Goal: Task Accomplishment & Management: Use online tool/utility

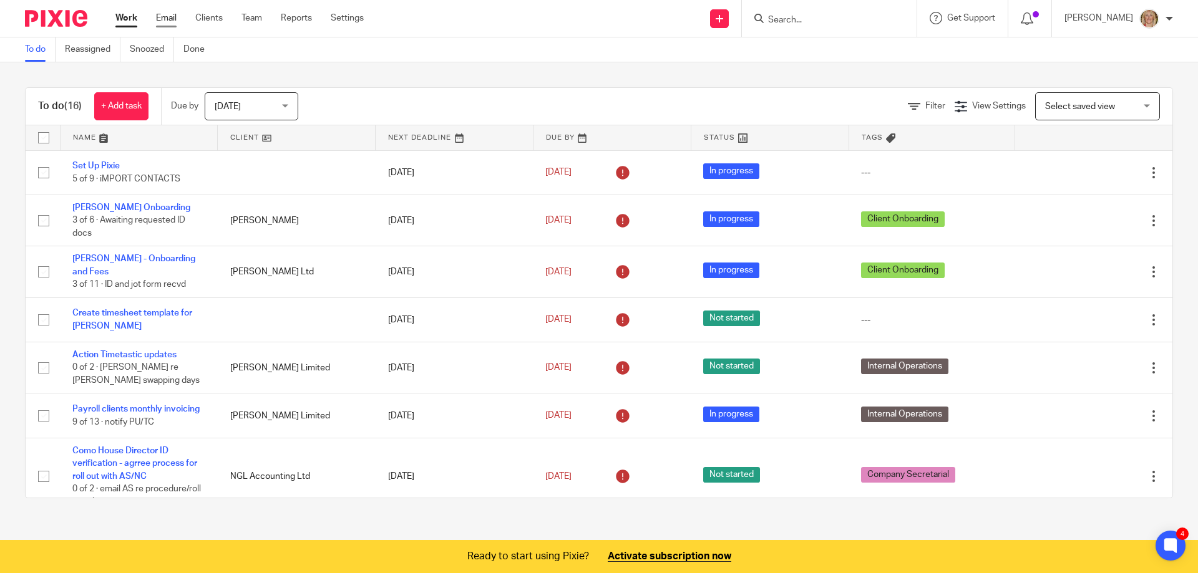
click at [163, 19] on link "Email" at bounding box center [166, 18] width 21 height 12
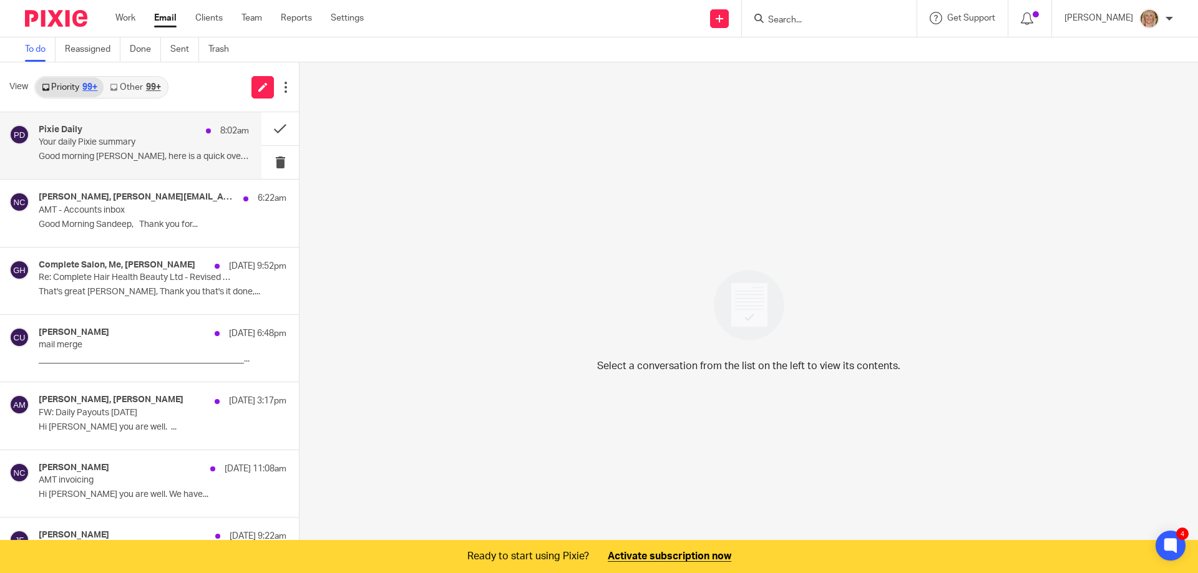
click at [157, 134] on div "Pixie Daily 8:02am" at bounding box center [144, 131] width 210 height 12
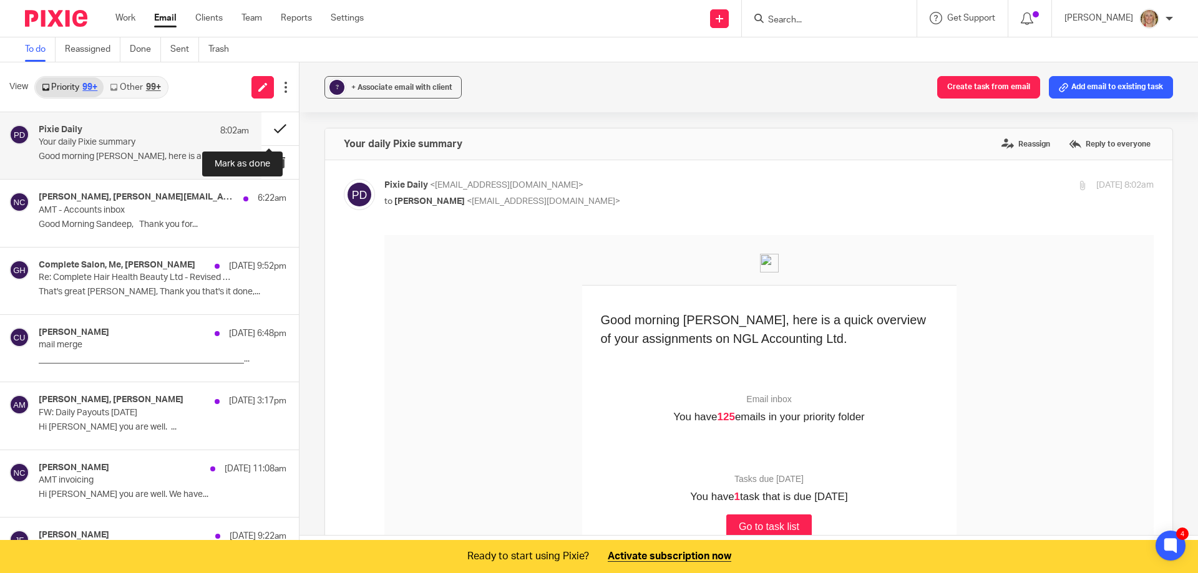
click at [270, 127] on button at bounding box center [279, 128] width 37 height 33
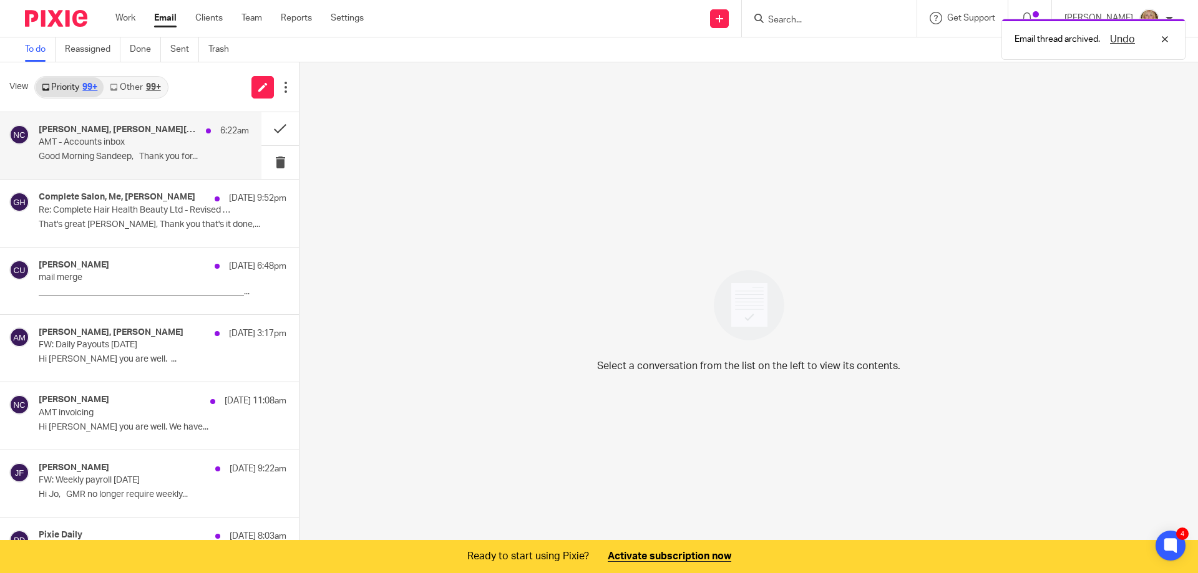
click at [227, 140] on div "Natasha Cassidy, sandeep@doshioutsourcing.com 6:22am AMT - Accounts inbox Good …" at bounding box center [144, 146] width 210 height 42
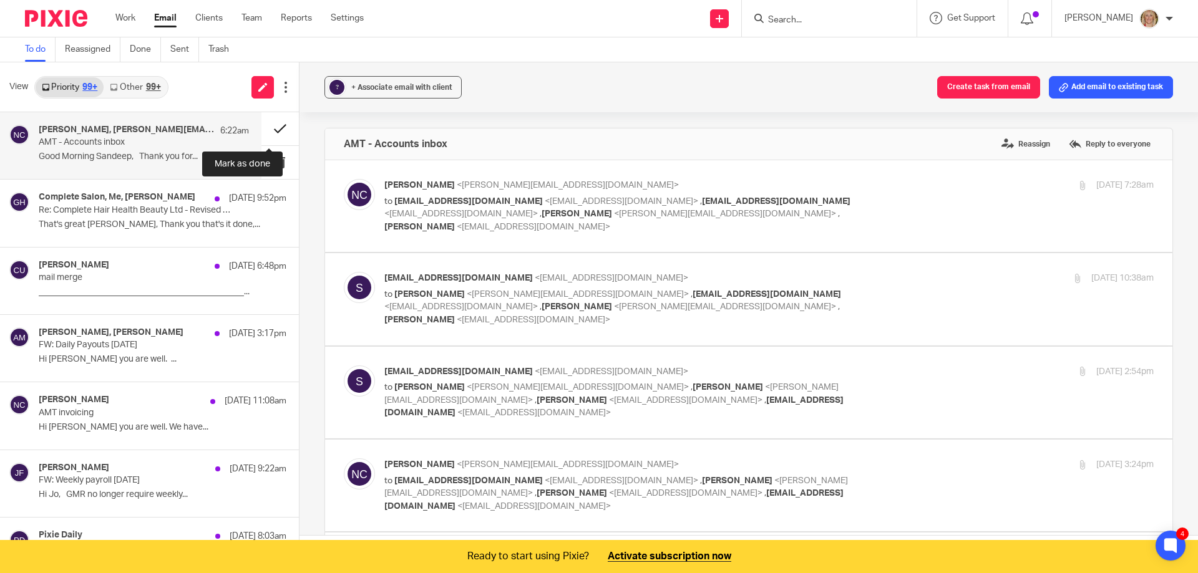
click at [267, 129] on button at bounding box center [279, 128] width 37 height 33
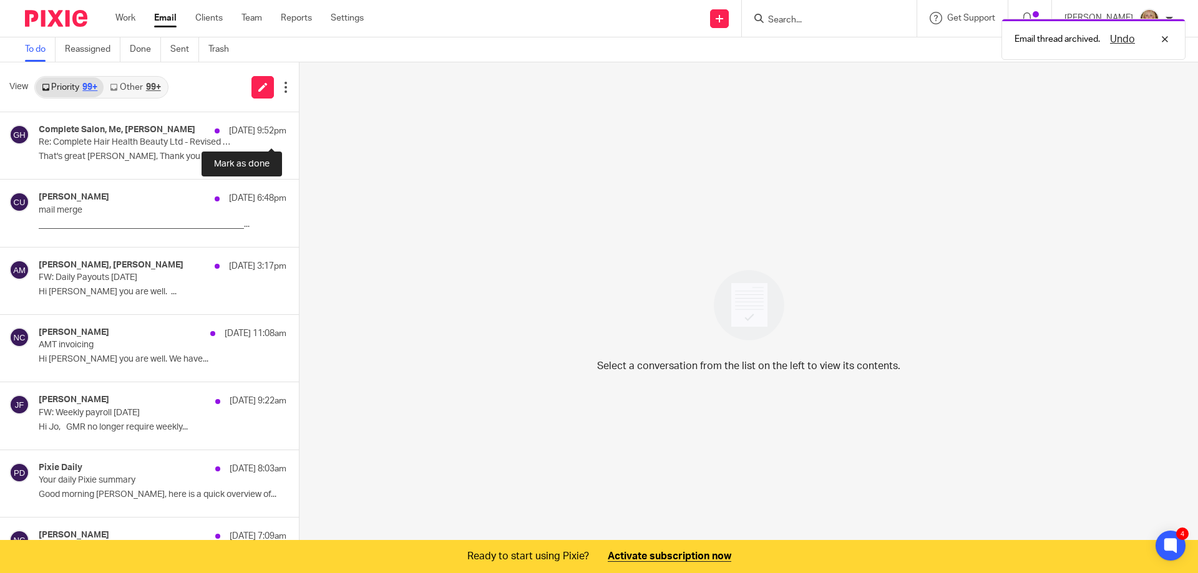
click at [299, 129] on button at bounding box center [304, 128] width 10 height 33
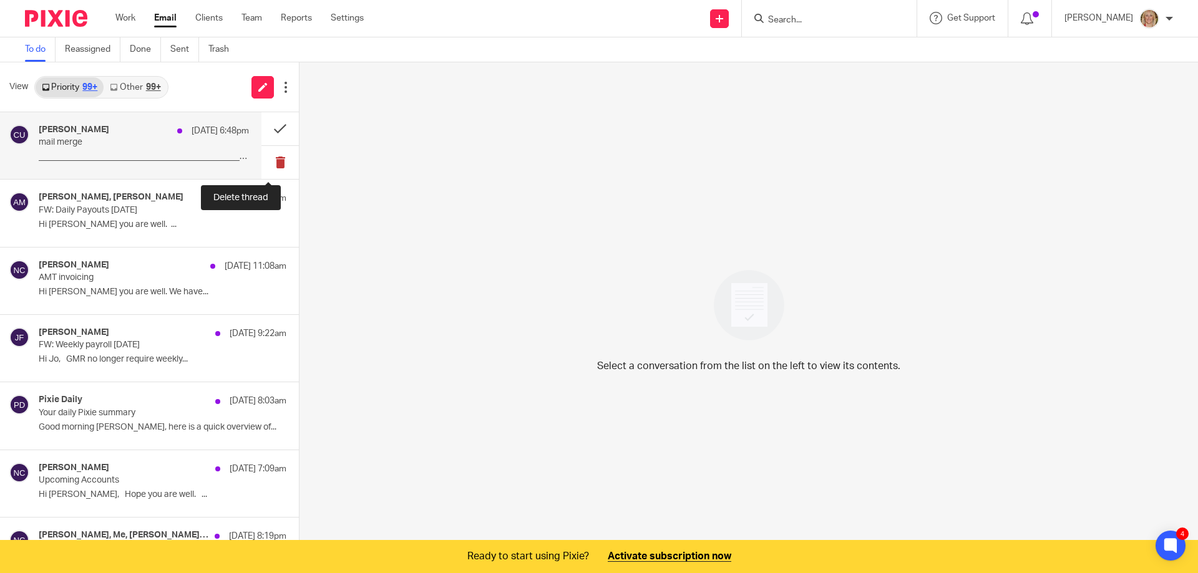
click at [268, 162] on button at bounding box center [279, 162] width 37 height 33
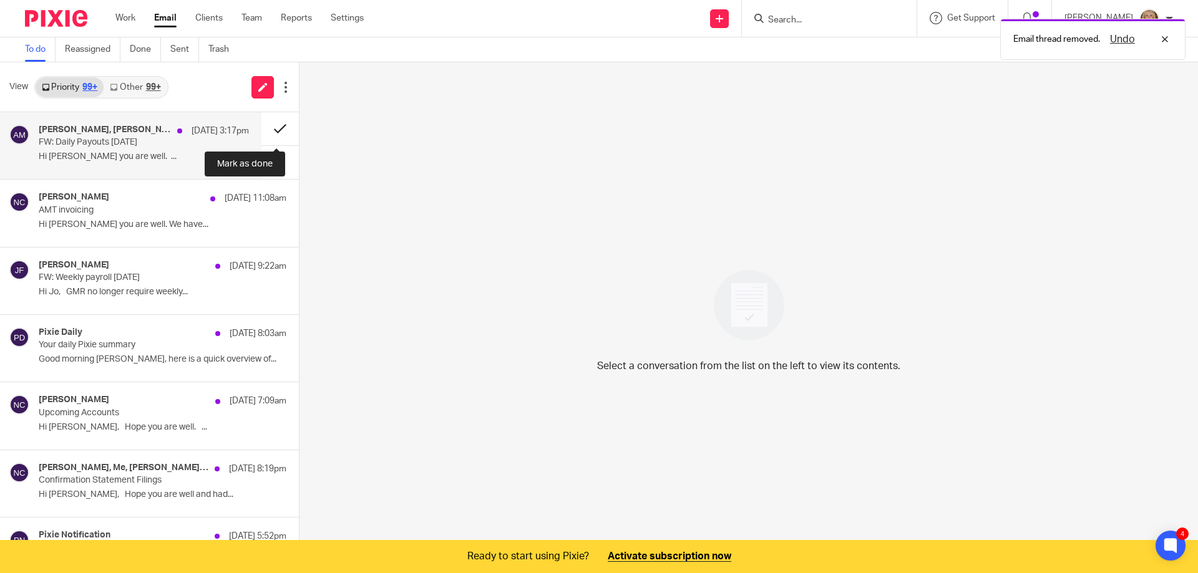
click at [268, 131] on button at bounding box center [279, 128] width 37 height 33
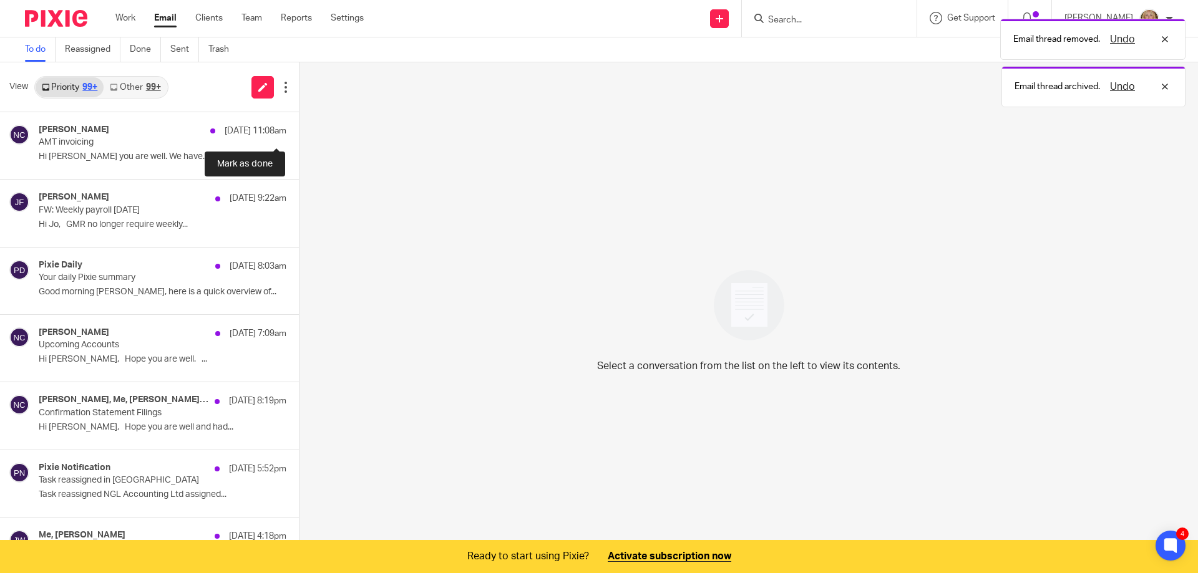
click at [299, 131] on button at bounding box center [304, 128] width 10 height 33
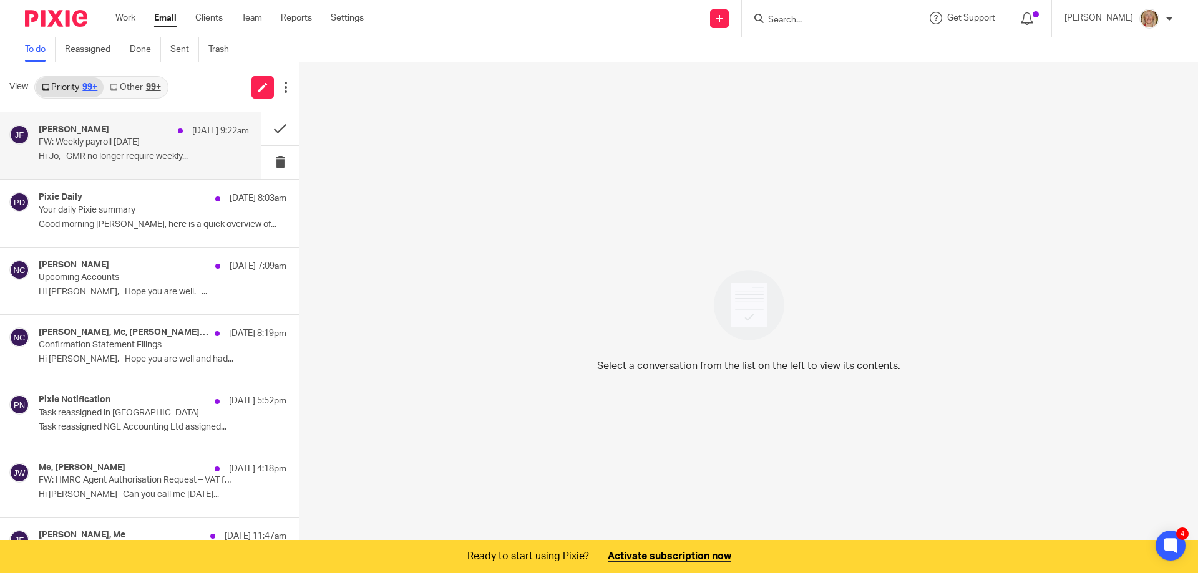
click at [125, 131] on div "Jaclyn Foyer 19 Aug 9:22am" at bounding box center [144, 131] width 210 height 12
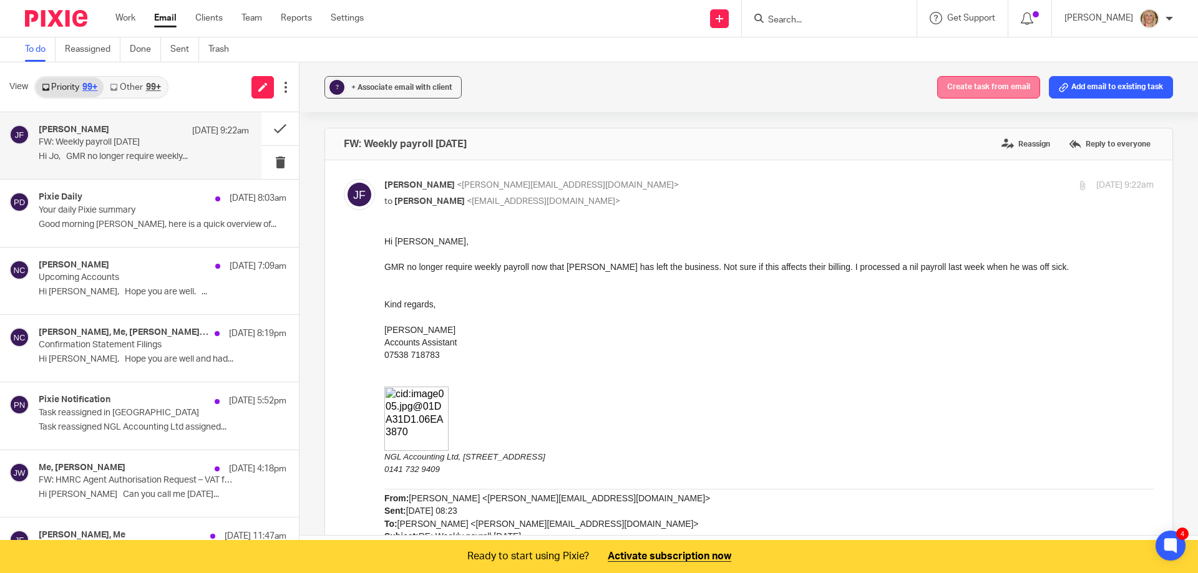
click at [983, 89] on button "Create task from email" at bounding box center [988, 87] width 103 height 22
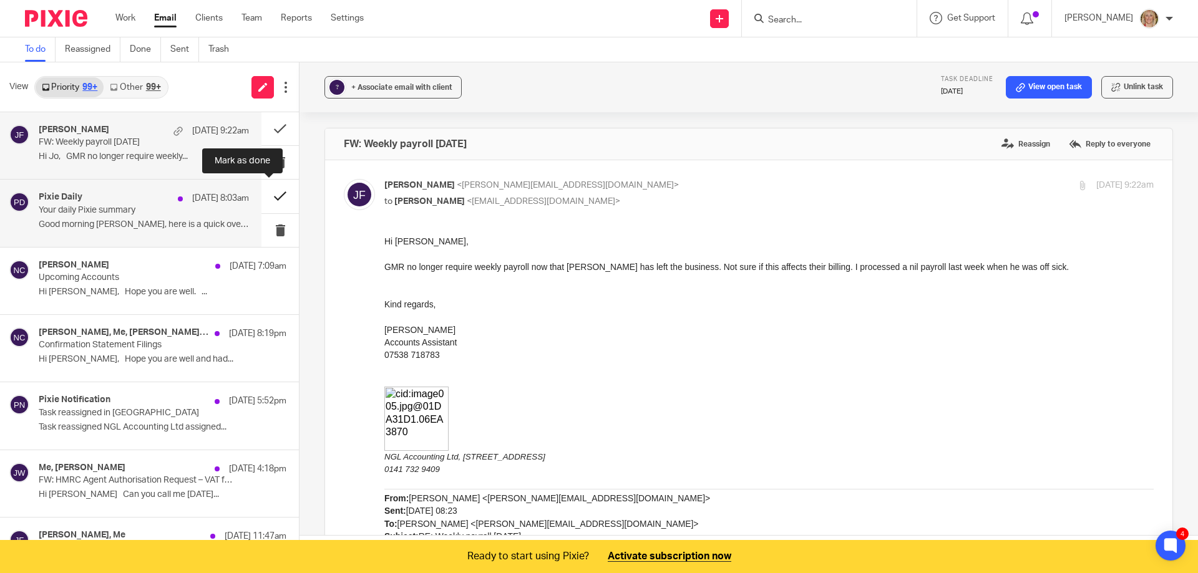
click at [268, 198] on button at bounding box center [279, 196] width 37 height 33
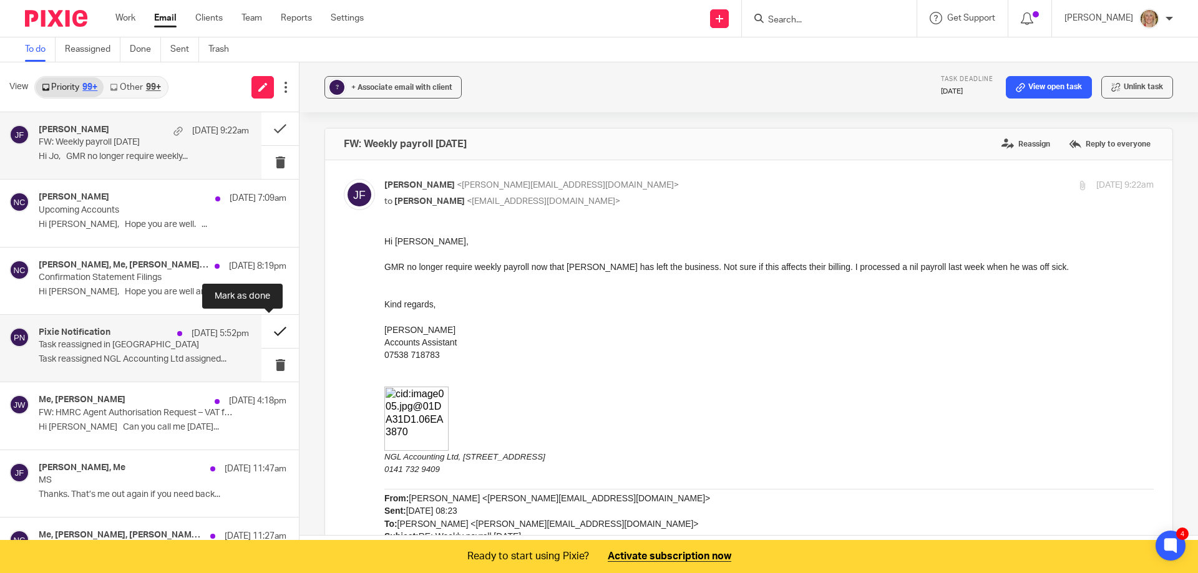
click at [266, 333] on button at bounding box center [279, 331] width 37 height 33
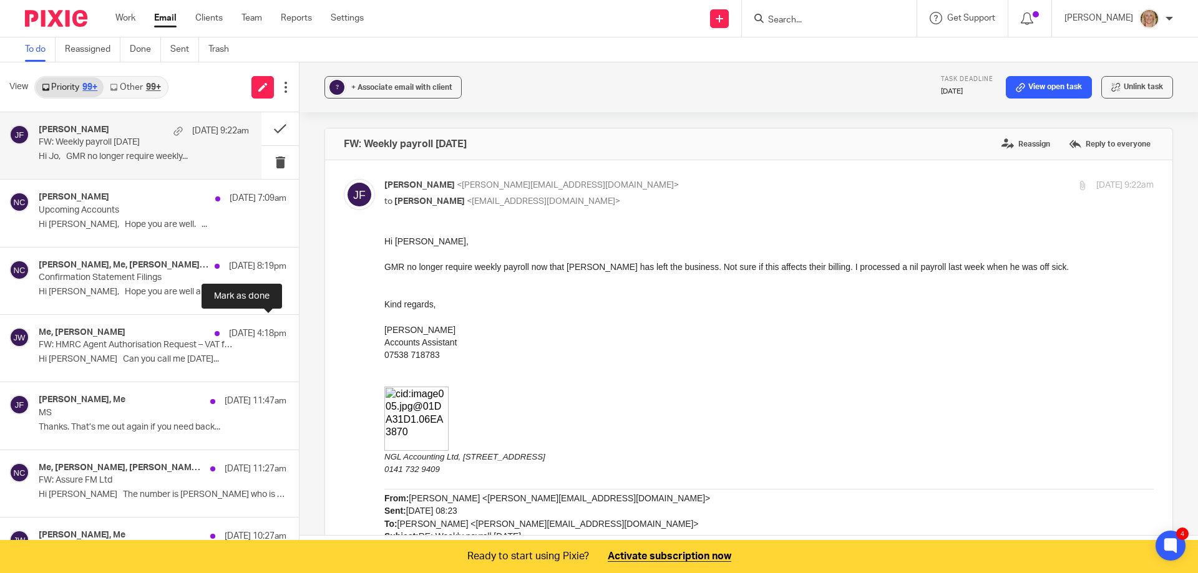
click at [299, 333] on button at bounding box center [304, 331] width 10 height 33
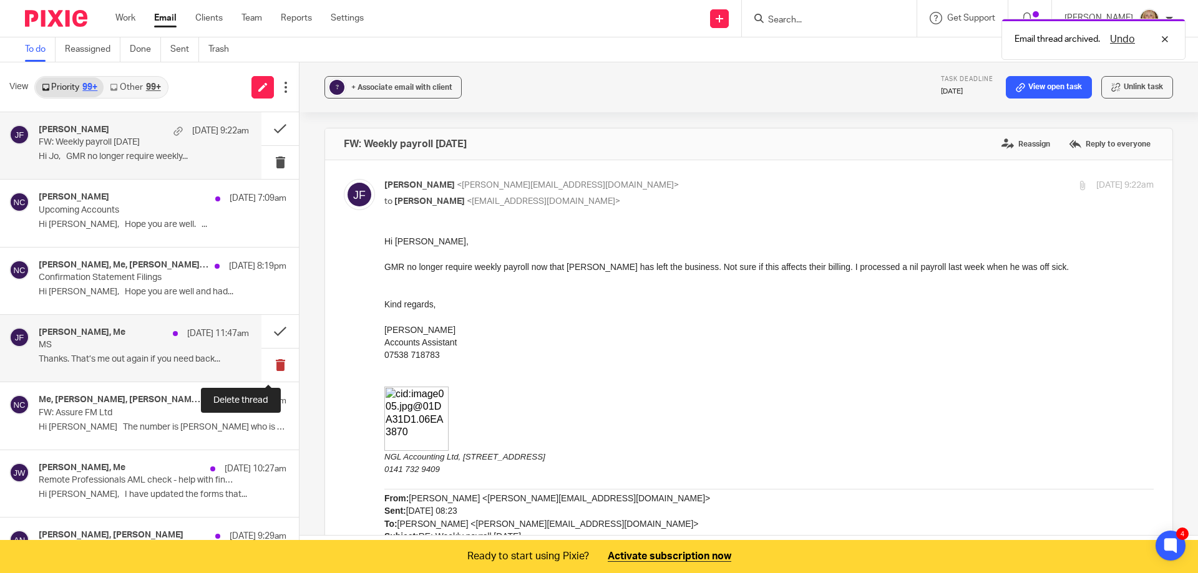
click at [271, 361] on button at bounding box center [279, 365] width 37 height 33
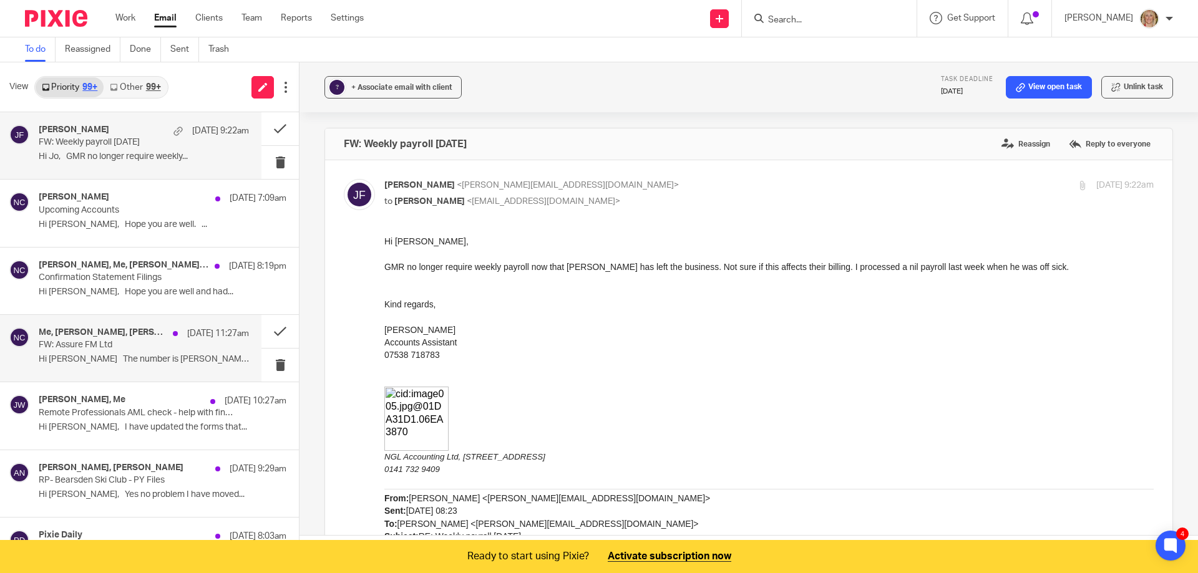
click at [203, 361] on p "Hi Jo The number is Lauren who is our..." at bounding box center [144, 359] width 210 height 11
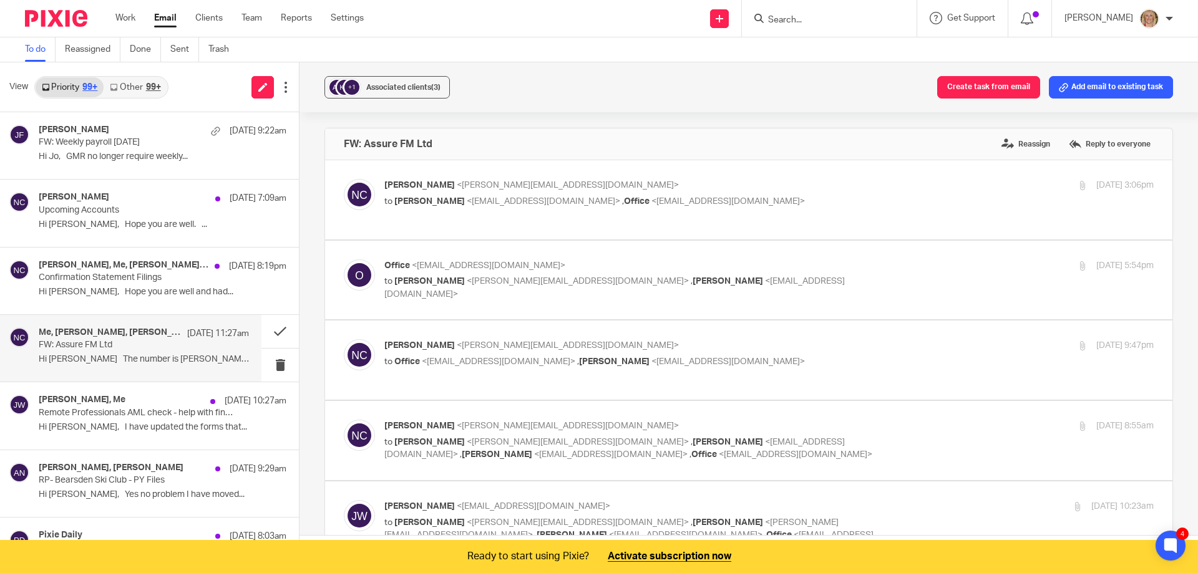
click at [155, 348] on p "FW: Assure FM Ltd" at bounding box center [123, 345] width 168 height 11
click at [702, 195] on p "to Jo Walsh <jo@ngllondon.co.uk> , Office <office@assurecontracts.co.uk>" at bounding box center [640, 201] width 513 height 13
checkbox input "true"
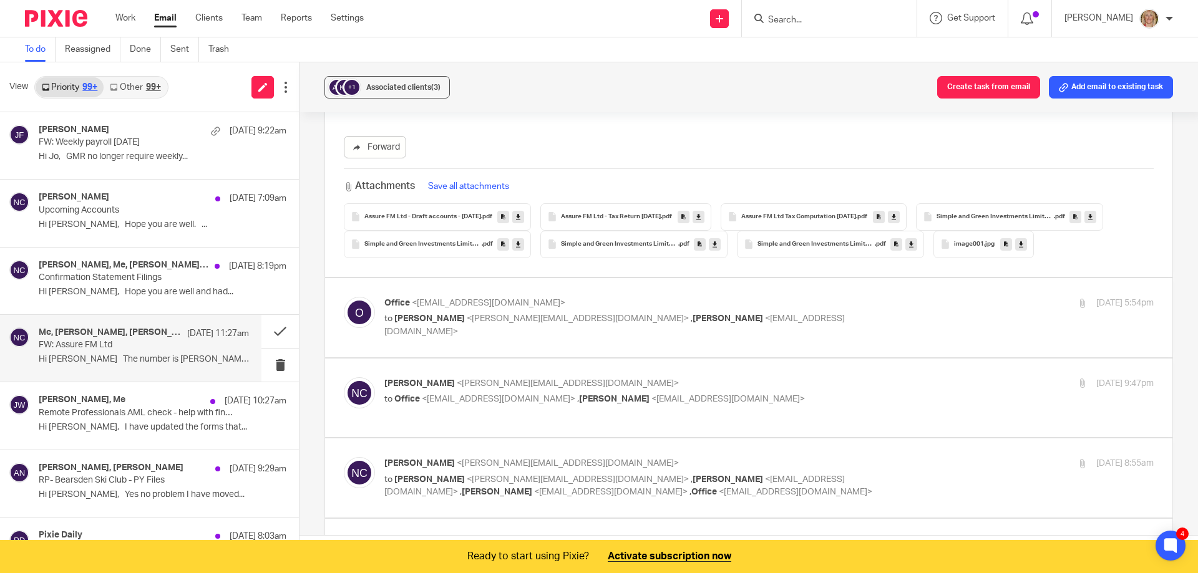
scroll to position [1872, 0]
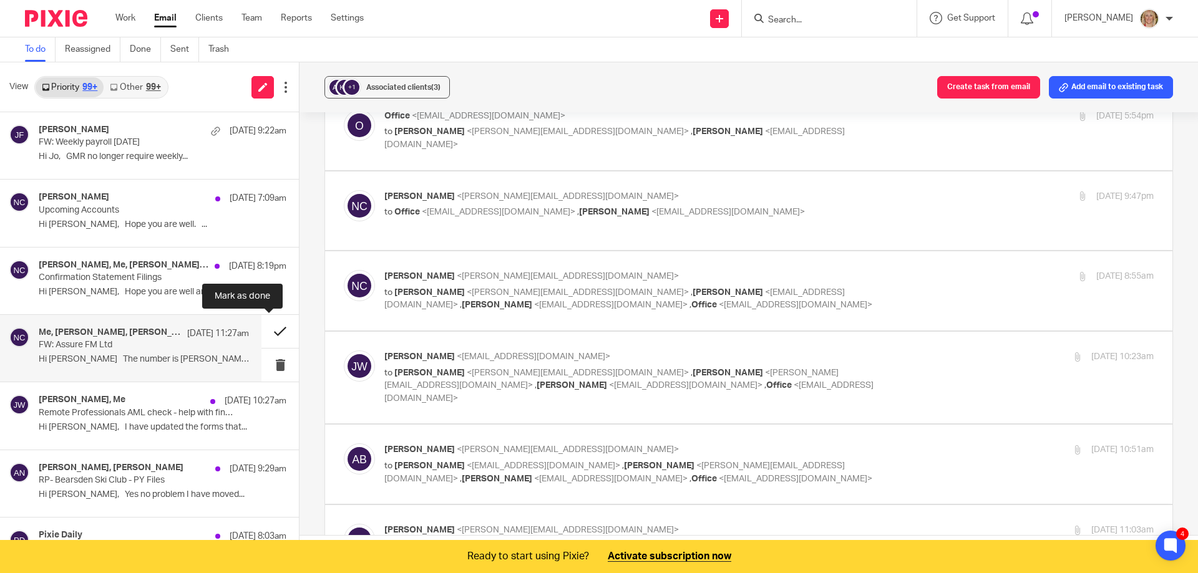
click at [266, 330] on button at bounding box center [279, 331] width 37 height 33
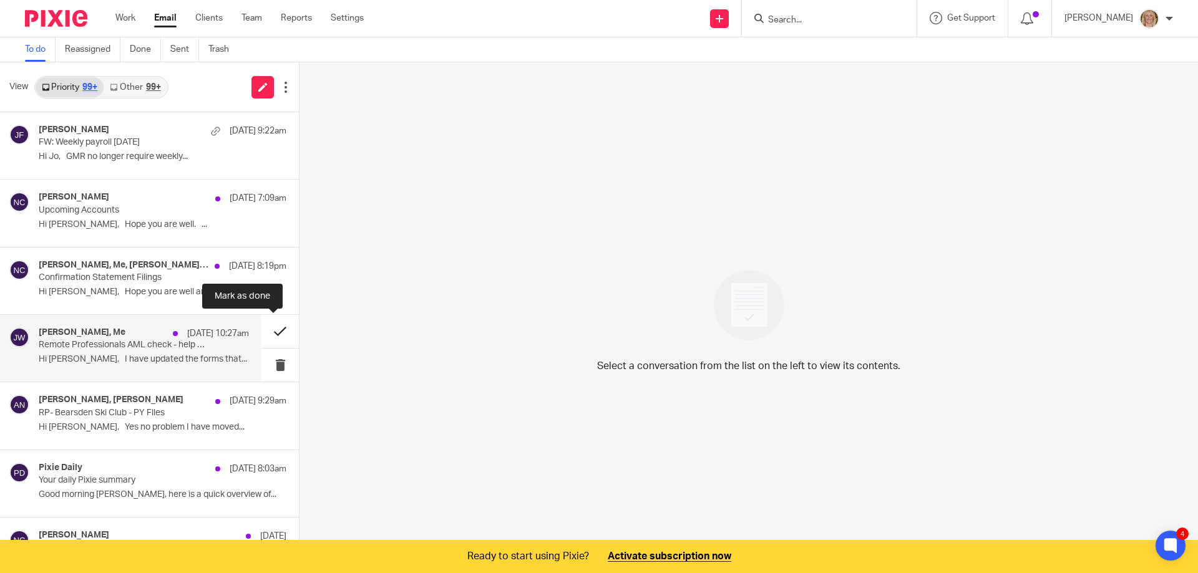
click at [267, 331] on button at bounding box center [279, 331] width 37 height 33
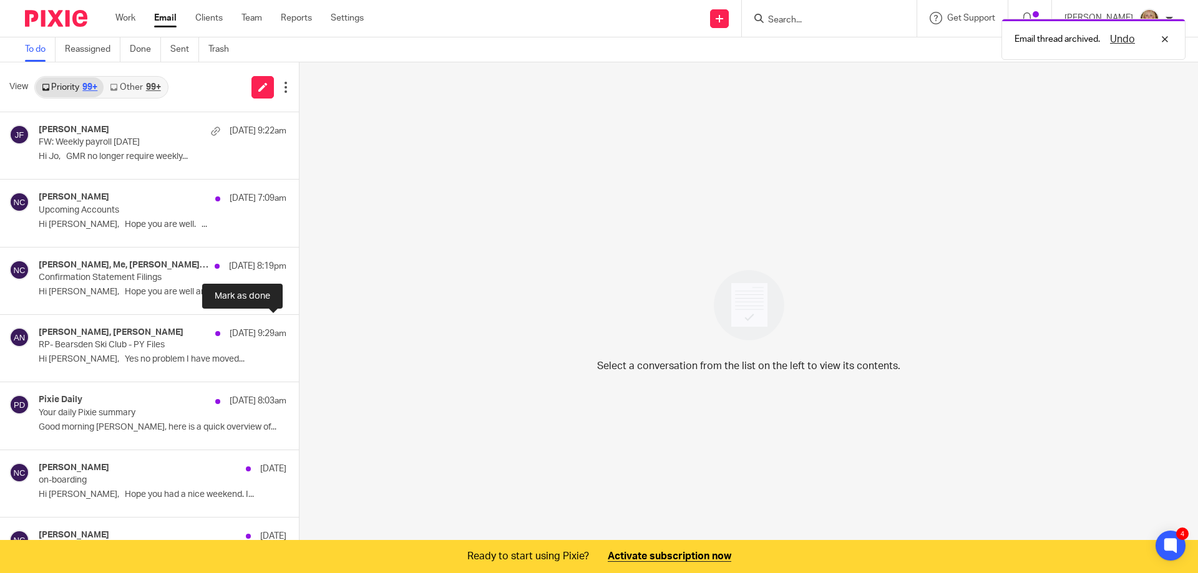
click at [299, 331] on button at bounding box center [304, 331] width 10 height 33
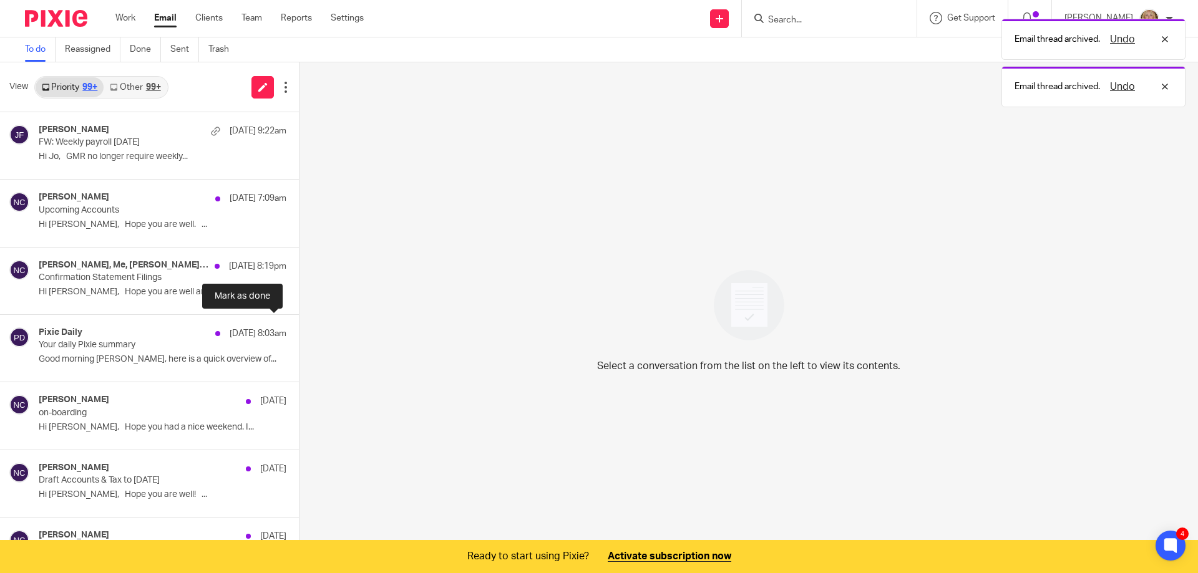
click at [299, 331] on button at bounding box center [304, 331] width 10 height 33
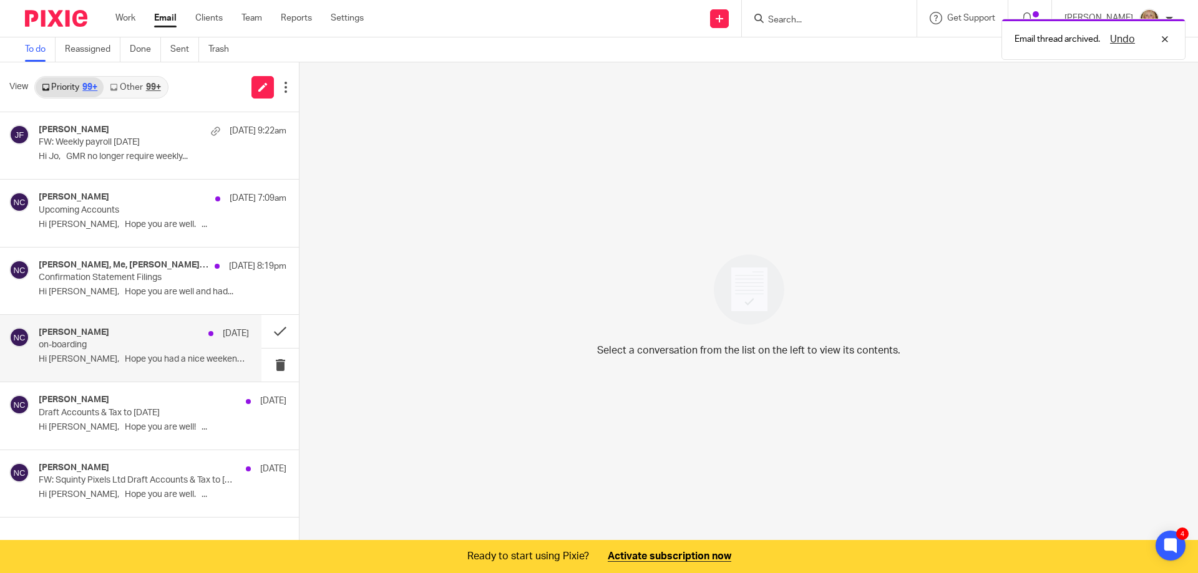
click at [152, 340] on p "on-boarding" at bounding box center [123, 345] width 168 height 11
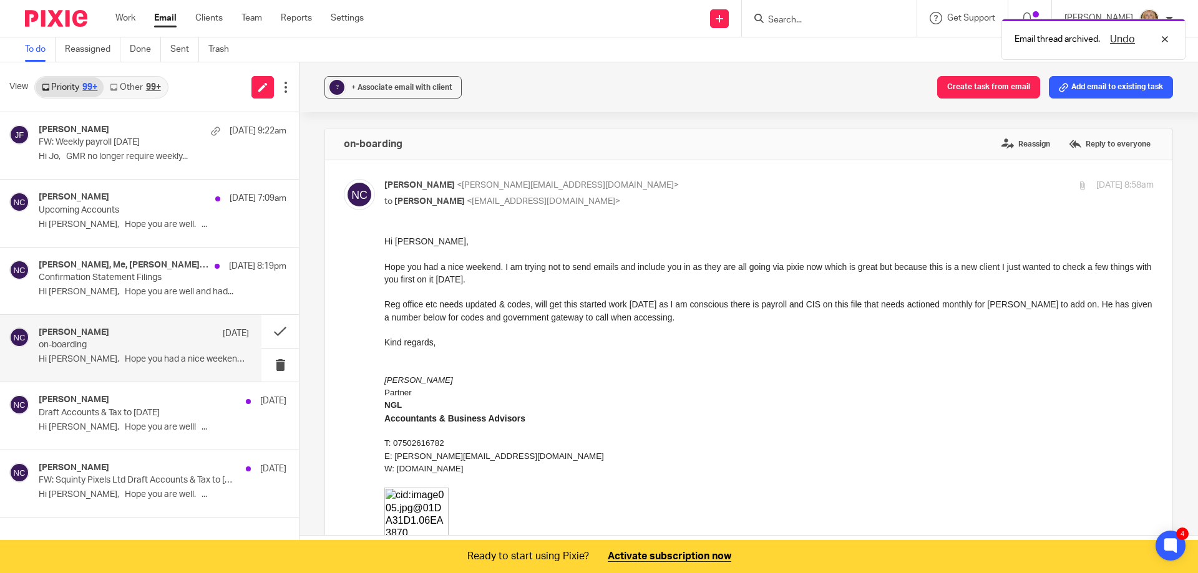
scroll to position [0, 0]
click at [278, 331] on button at bounding box center [279, 331] width 37 height 33
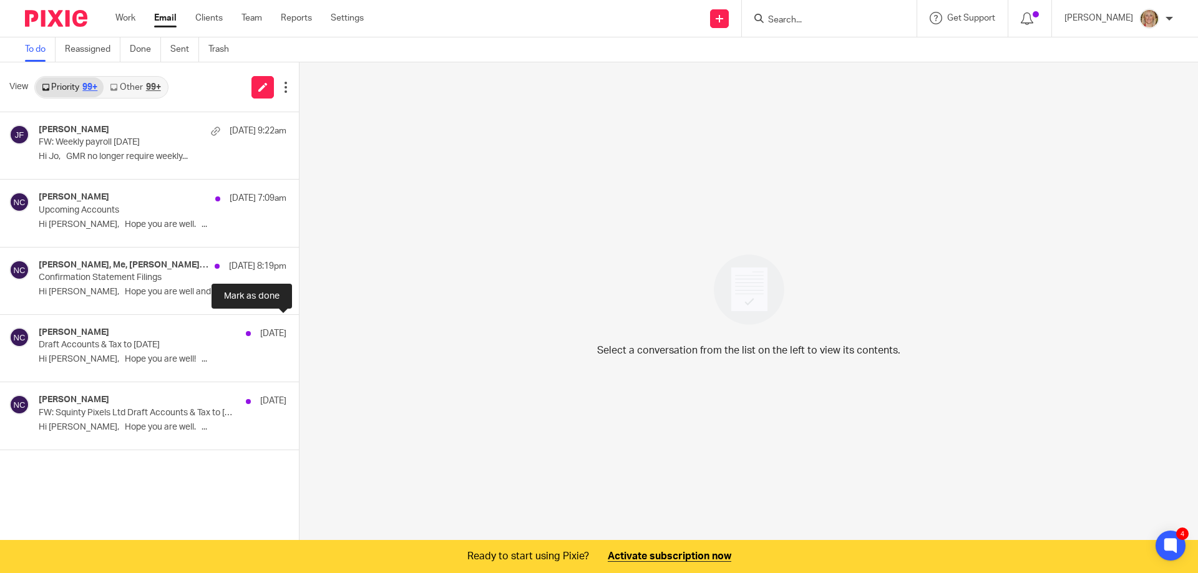
click at [299, 331] on button at bounding box center [304, 331] width 10 height 33
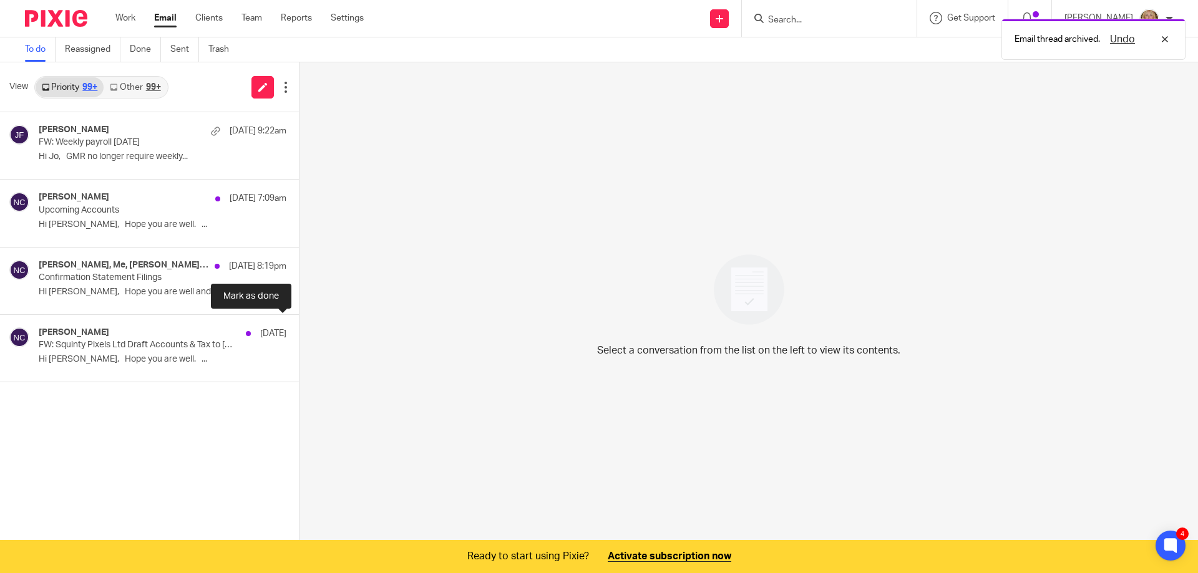
click at [299, 331] on button at bounding box center [304, 331] width 10 height 33
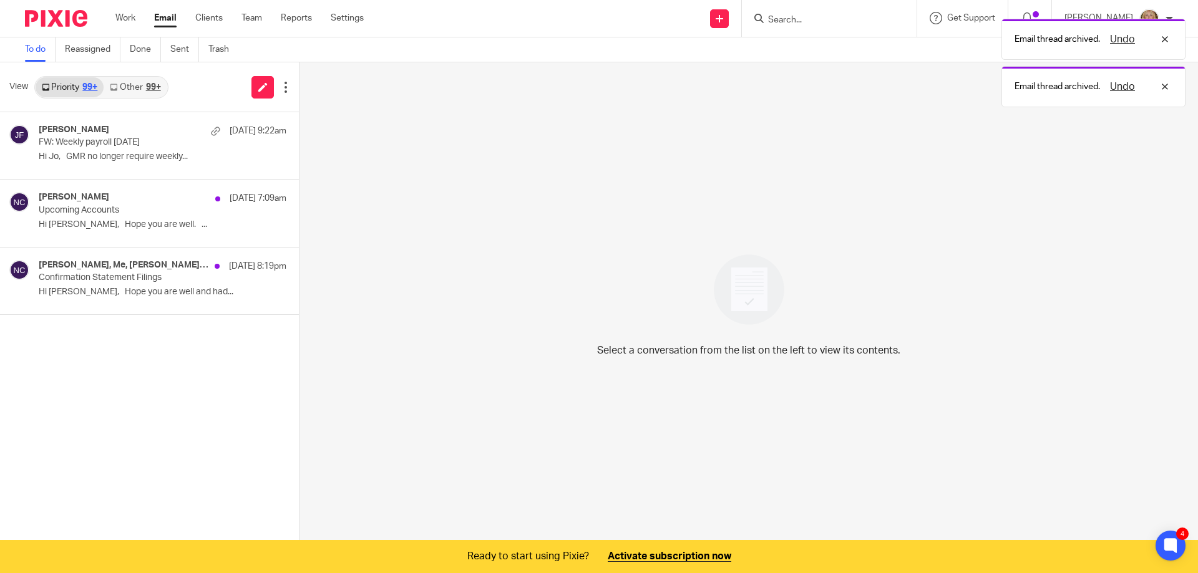
click at [139, 88] on link "Other 99+" at bounding box center [135, 87] width 63 height 20
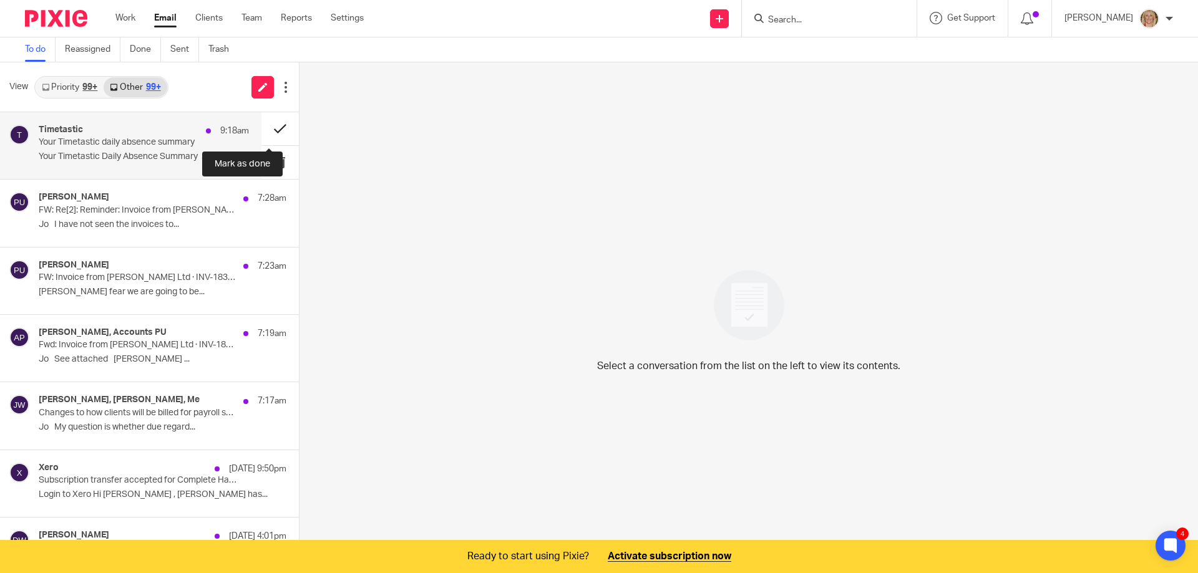
click at [273, 127] on button at bounding box center [279, 128] width 37 height 33
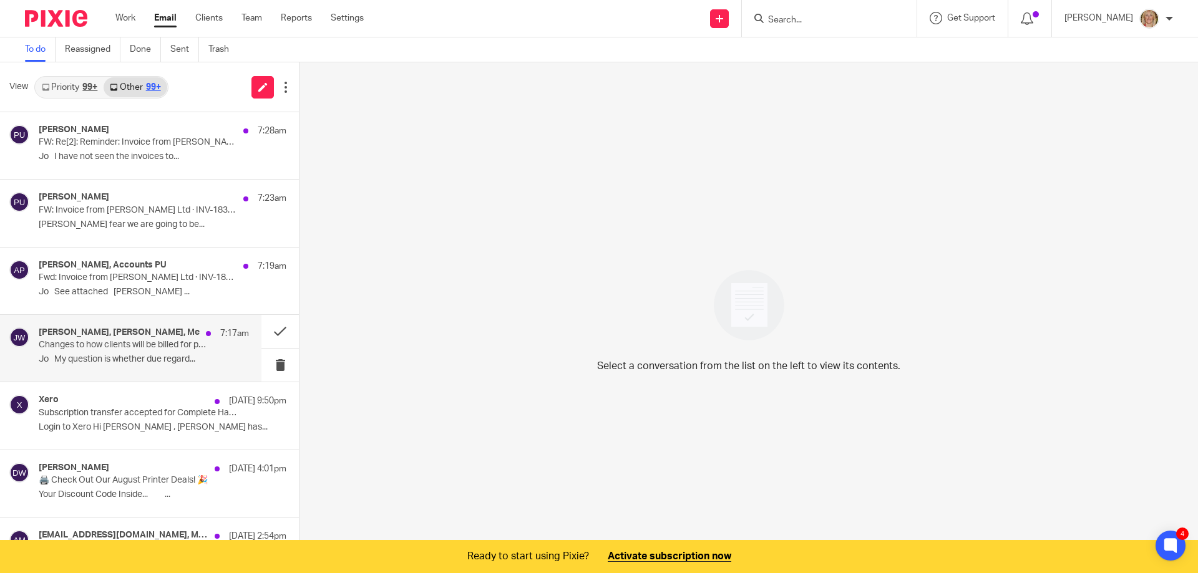
scroll to position [62, 0]
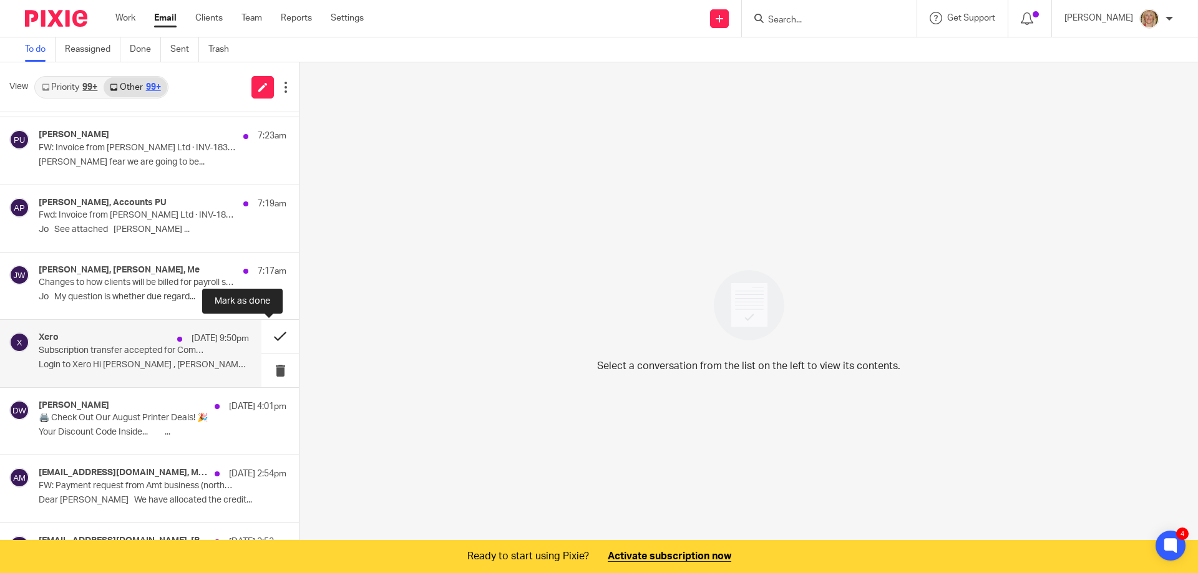
click at [270, 334] on button at bounding box center [279, 336] width 37 height 33
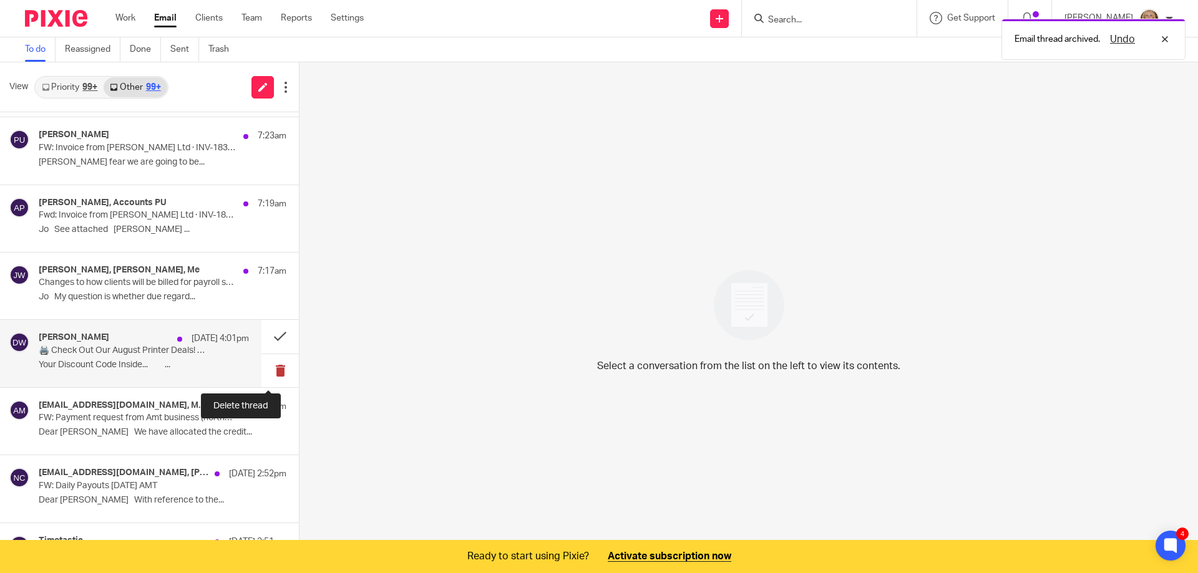
click at [266, 368] on button at bounding box center [279, 370] width 37 height 33
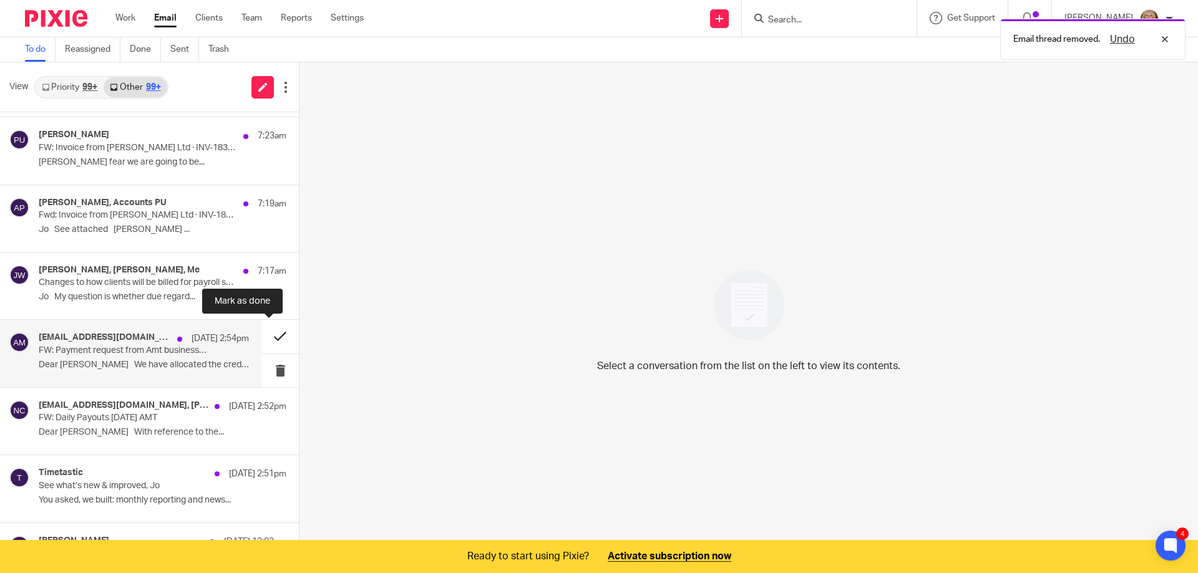
click at [269, 337] on button at bounding box center [279, 336] width 37 height 33
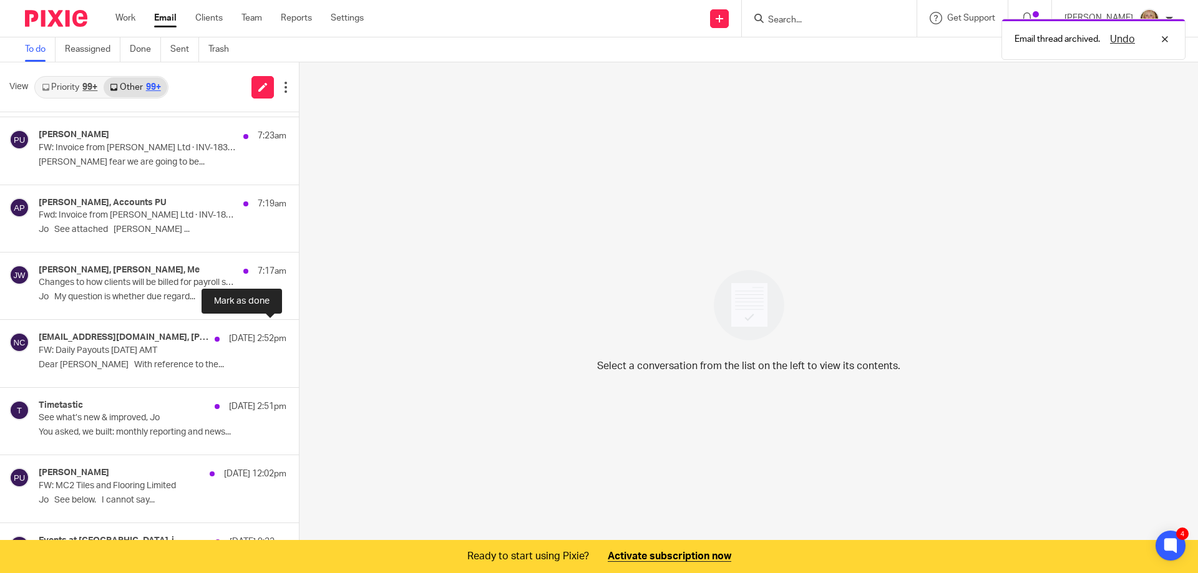
click at [299, 337] on button at bounding box center [304, 336] width 10 height 33
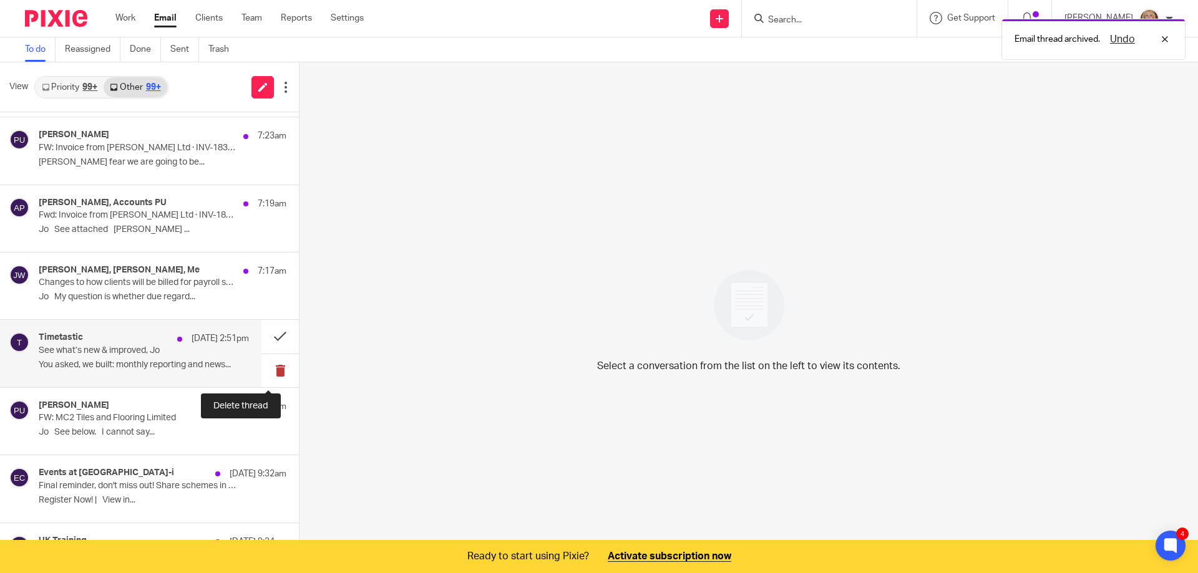
click at [270, 372] on button at bounding box center [279, 370] width 37 height 33
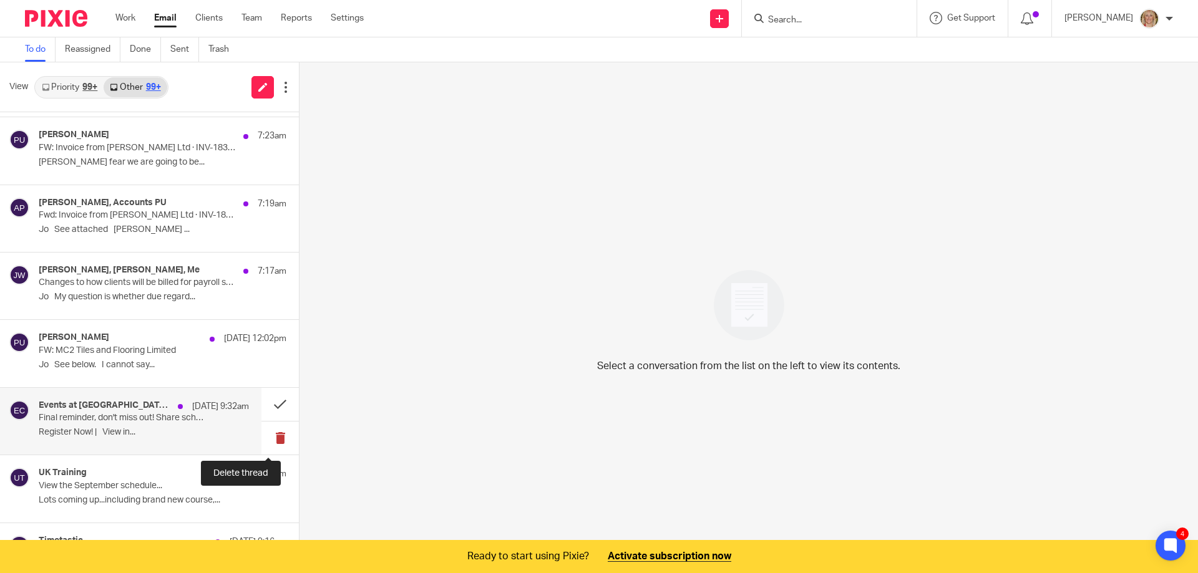
click at [268, 439] on button at bounding box center [279, 438] width 37 height 33
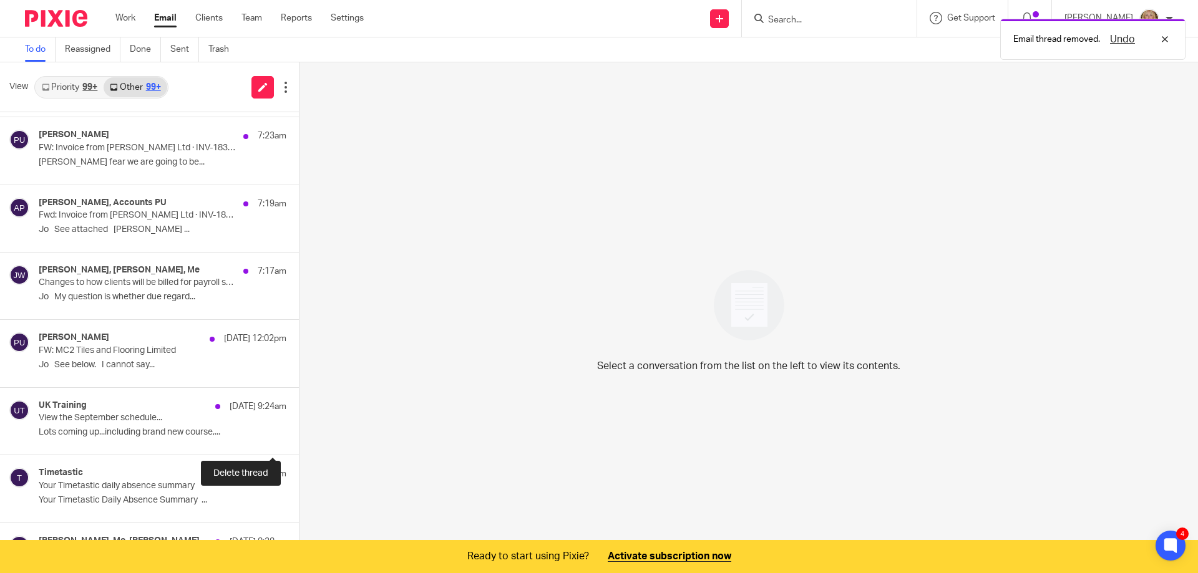
click at [299, 439] on button at bounding box center [304, 438] width 10 height 33
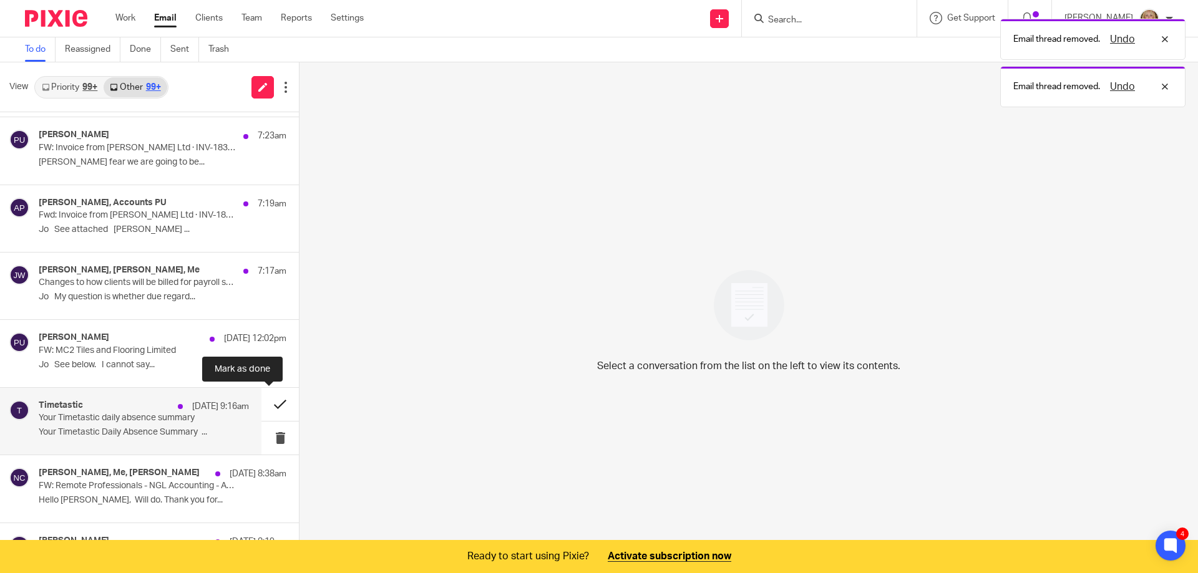
click at [269, 406] on button at bounding box center [279, 404] width 37 height 33
click at [299, 406] on button at bounding box center [304, 404] width 10 height 33
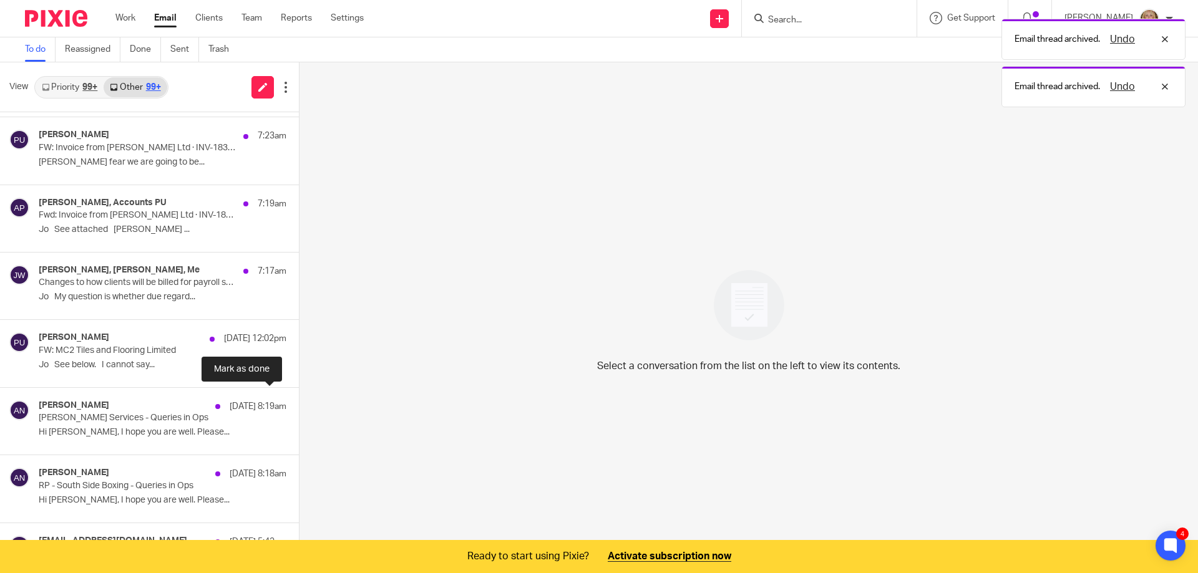
click at [299, 406] on button at bounding box center [304, 404] width 10 height 33
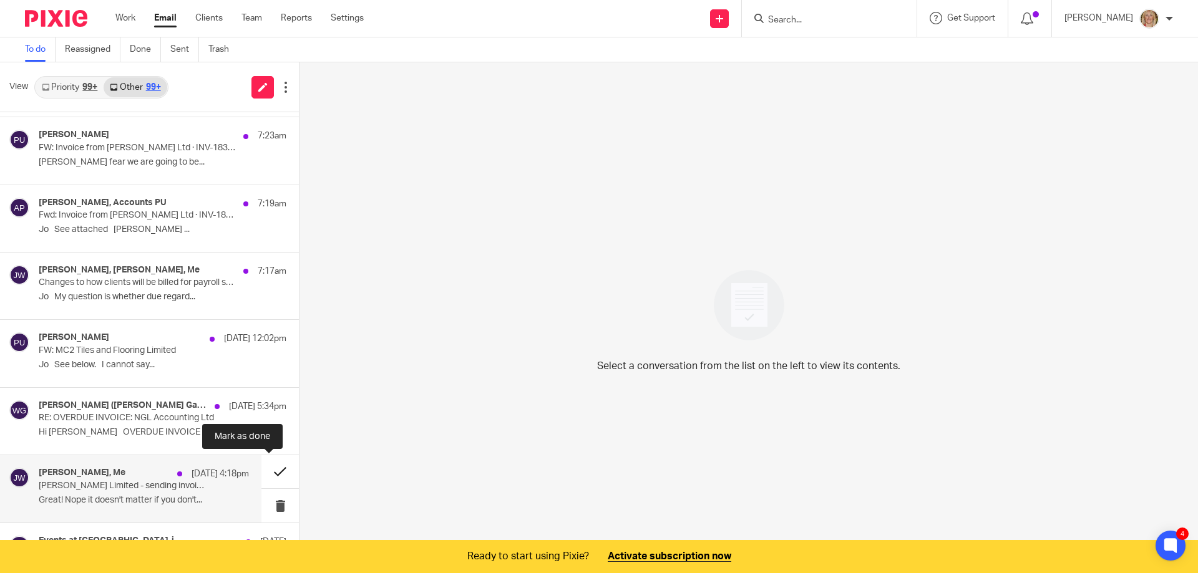
click at [270, 470] on button at bounding box center [279, 471] width 37 height 33
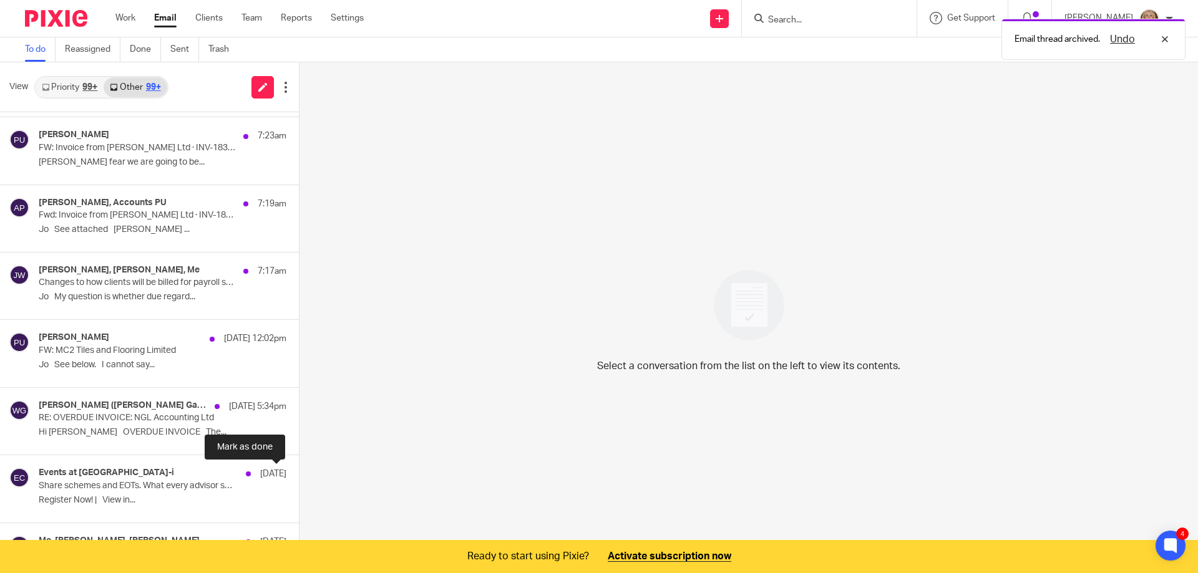
scroll to position [187, 0]
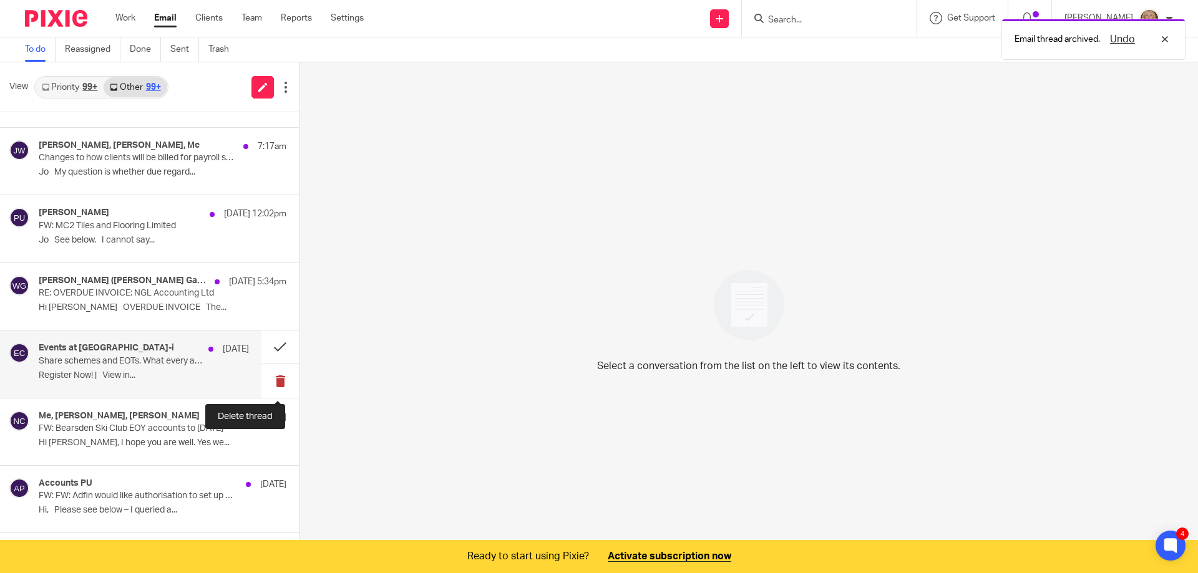
click at [270, 381] on button at bounding box center [279, 380] width 37 height 33
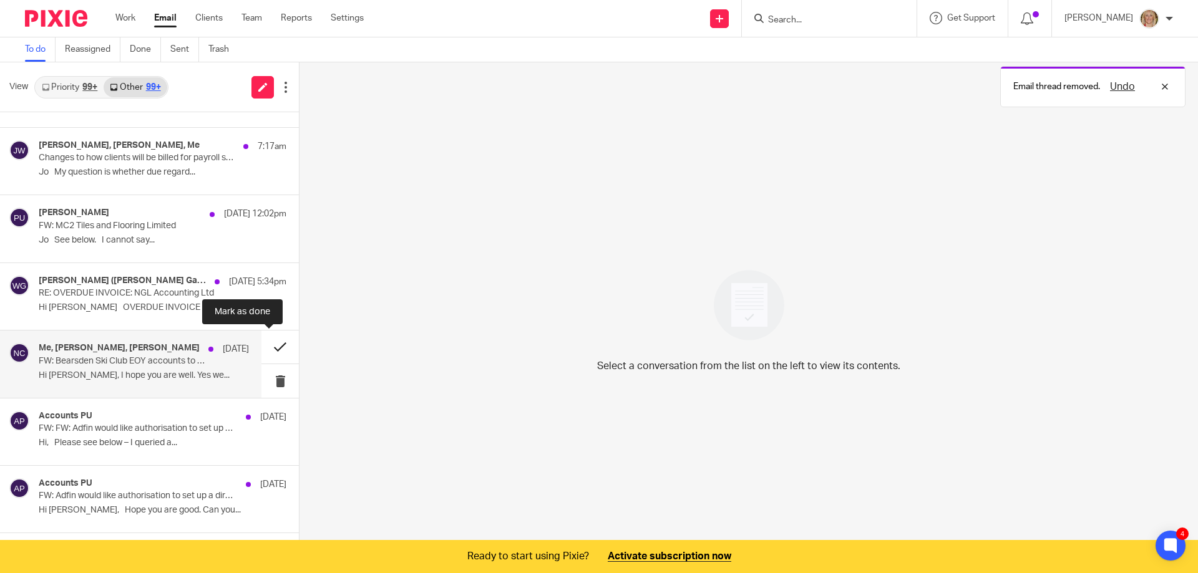
click at [268, 350] on button at bounding box center [279, 347] width 37 height 33
click at [268, 348] on button at bounding box center [279, 347] width 37 height 33
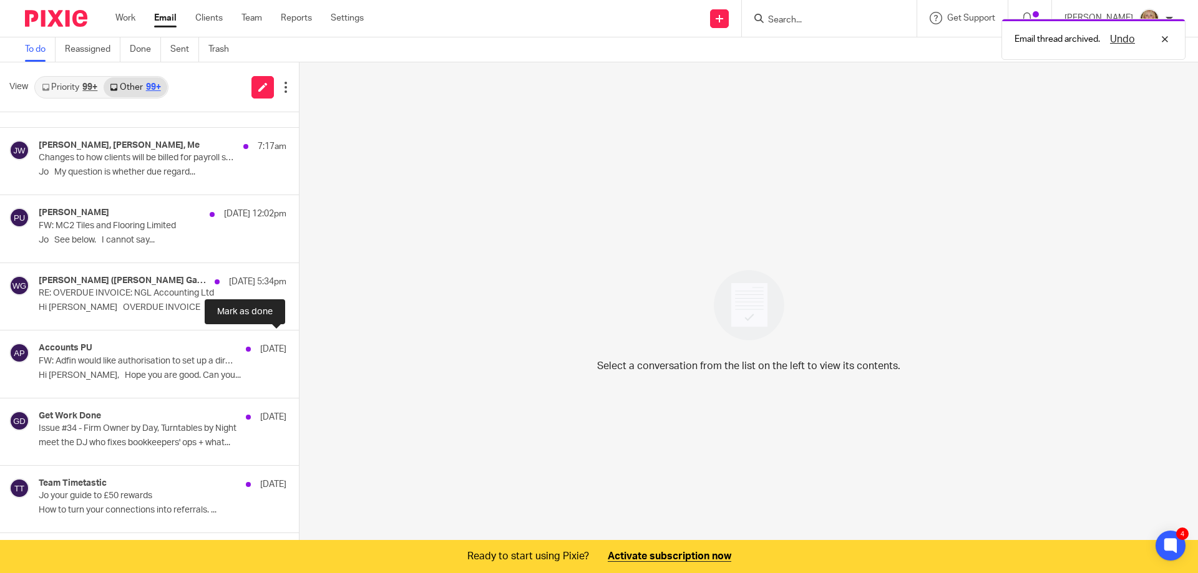
click at [299, 348] on button at bounding box center [304, 347] width 10 height 33
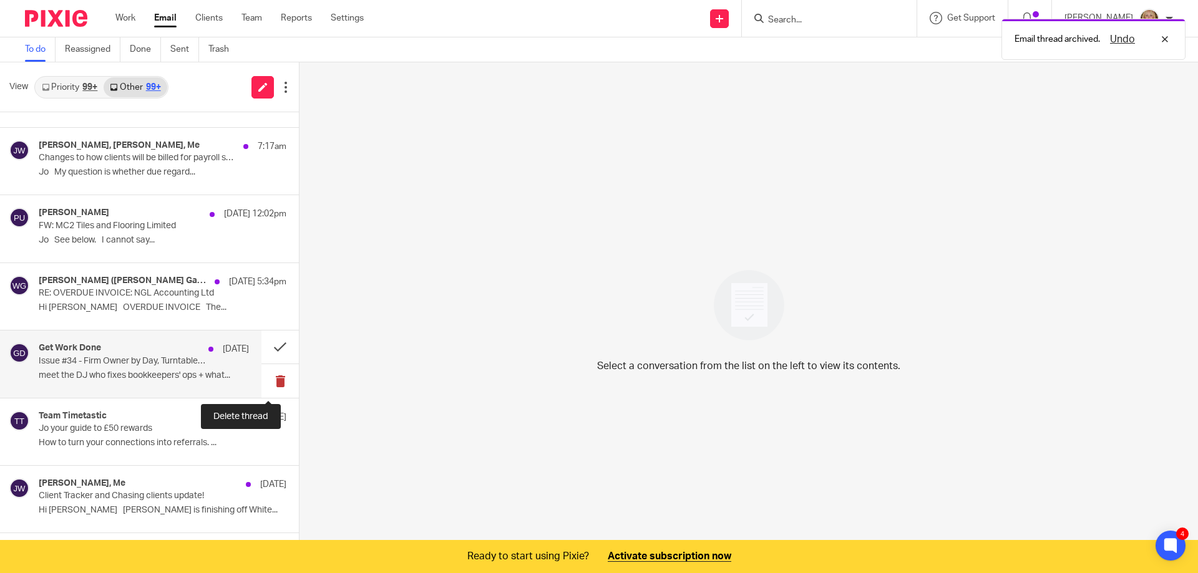
click at [266, 376] on button at bounding box center [279, 380] width 37 height 33
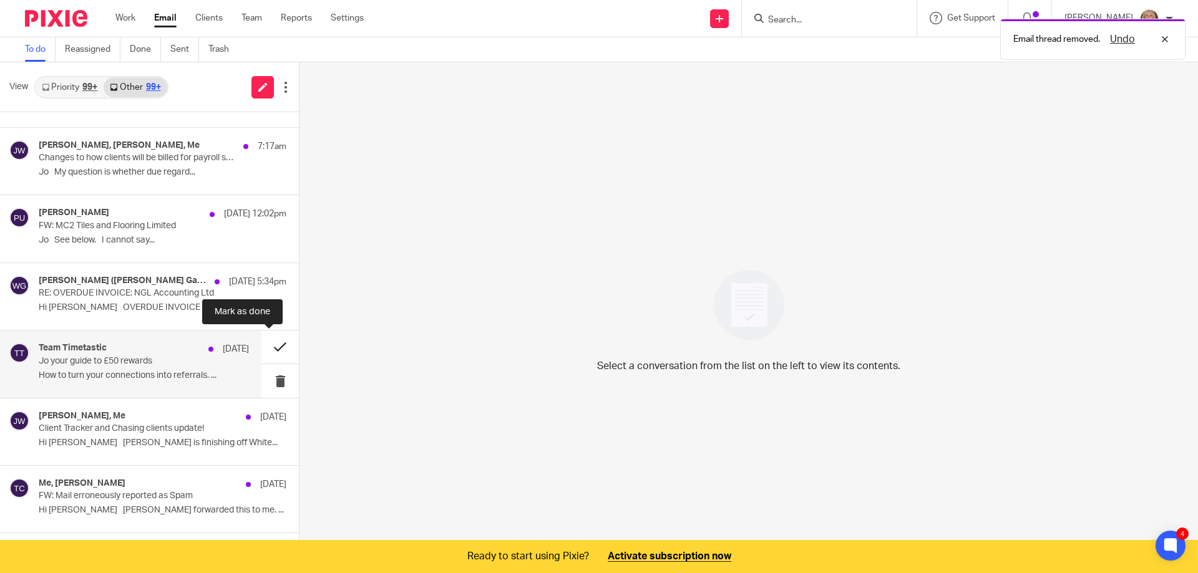
click at [266, 350] on button at bounding box center [279, 347] width 37 height 33
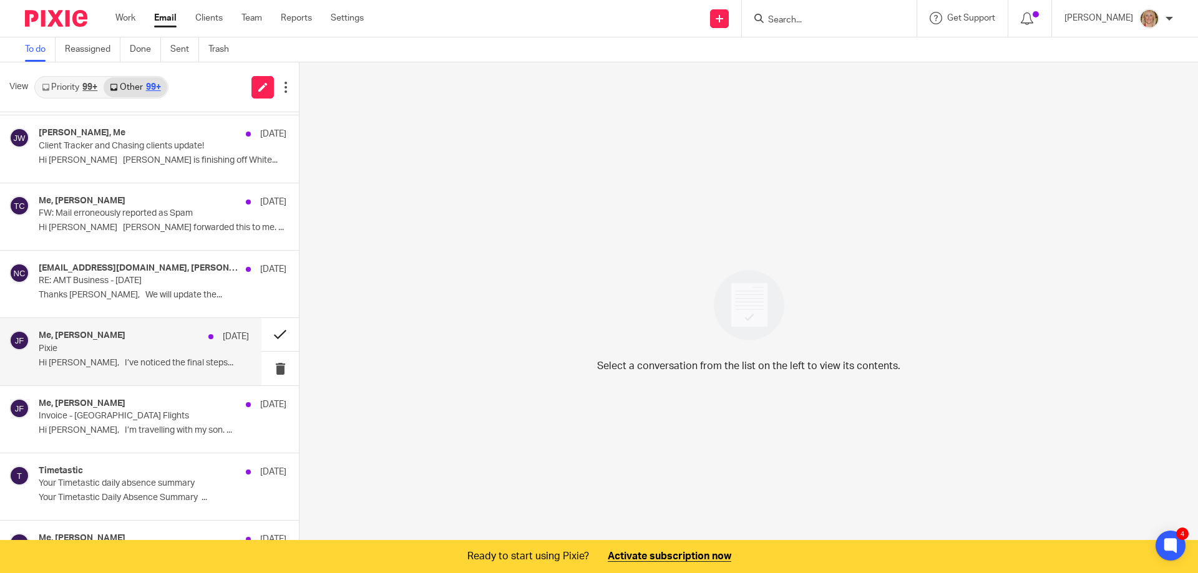
scroll to position [340, 0]
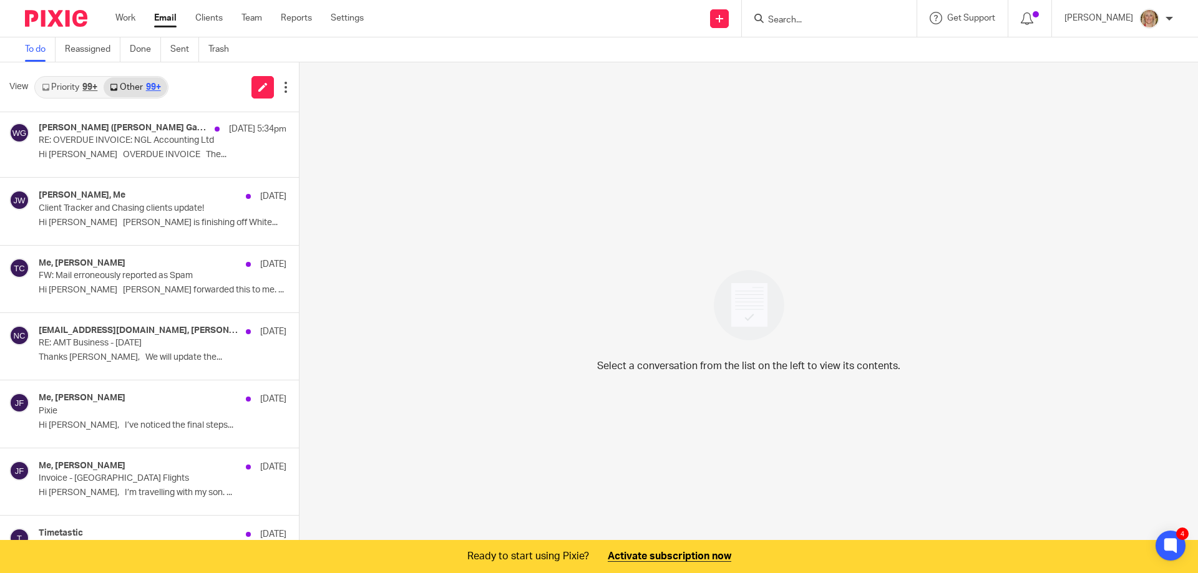
click at [802, 24] on input "Search" at bounding box center [823, 20] width 112 height 11
type input "phase"
click button "submit" at bounding box center [0, 0] width 0 height 0
click at [835, 46] on link at bounding box center [841, 48] width 155 height 19
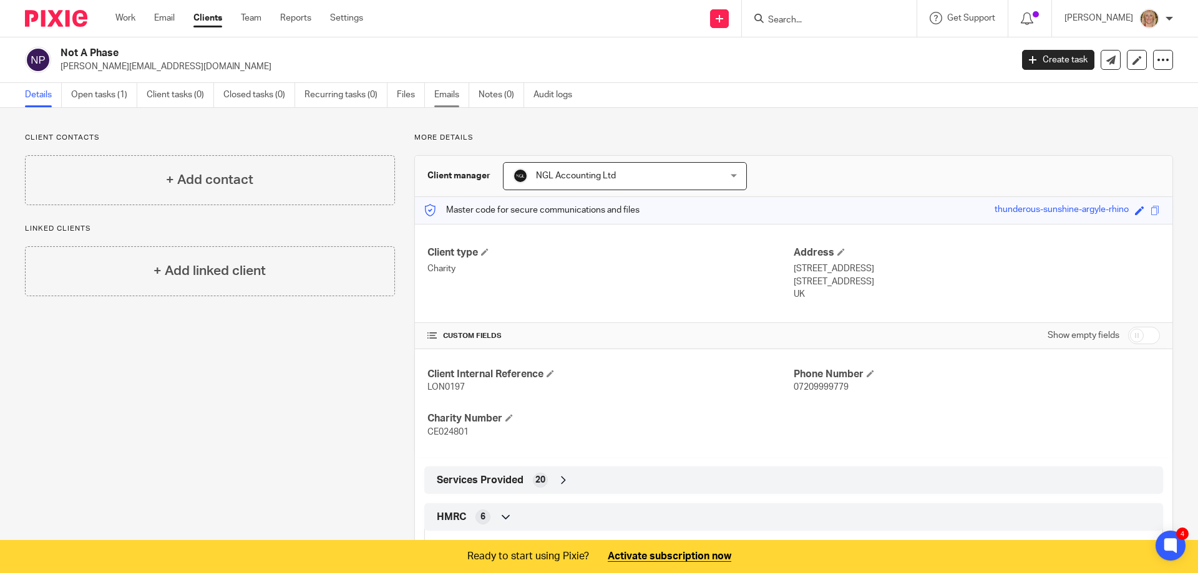
click at [447, 96] on link "Emails" at bounding box center [451, 95] width 35 height 24
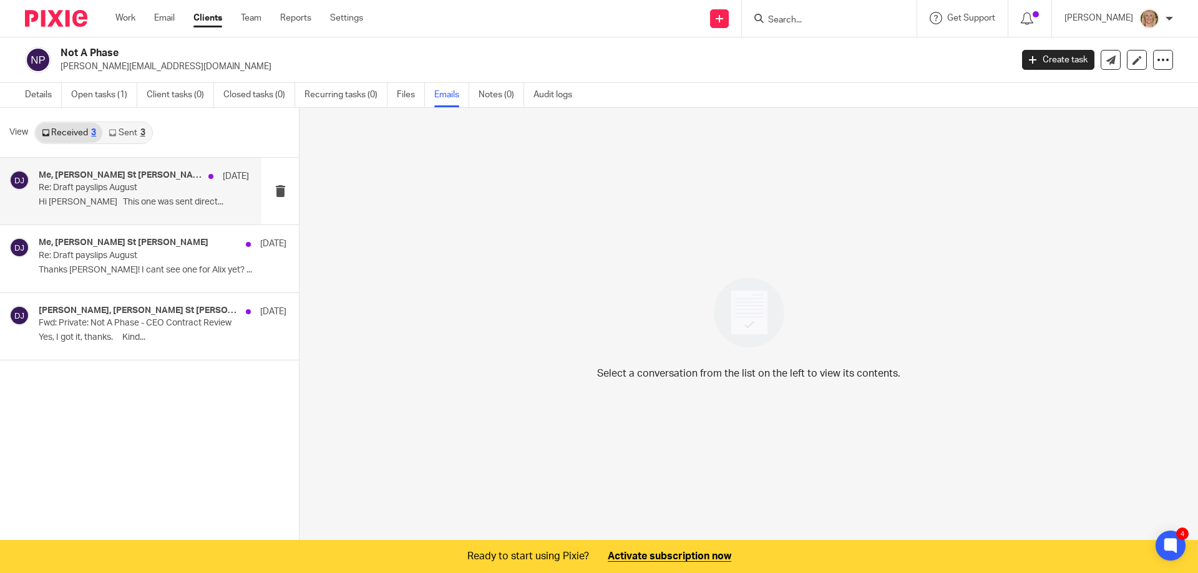
click at [176, 182] on div "Me, Danielle St James 14 Aug" at bounding box center [144, 176] width 210 height 12
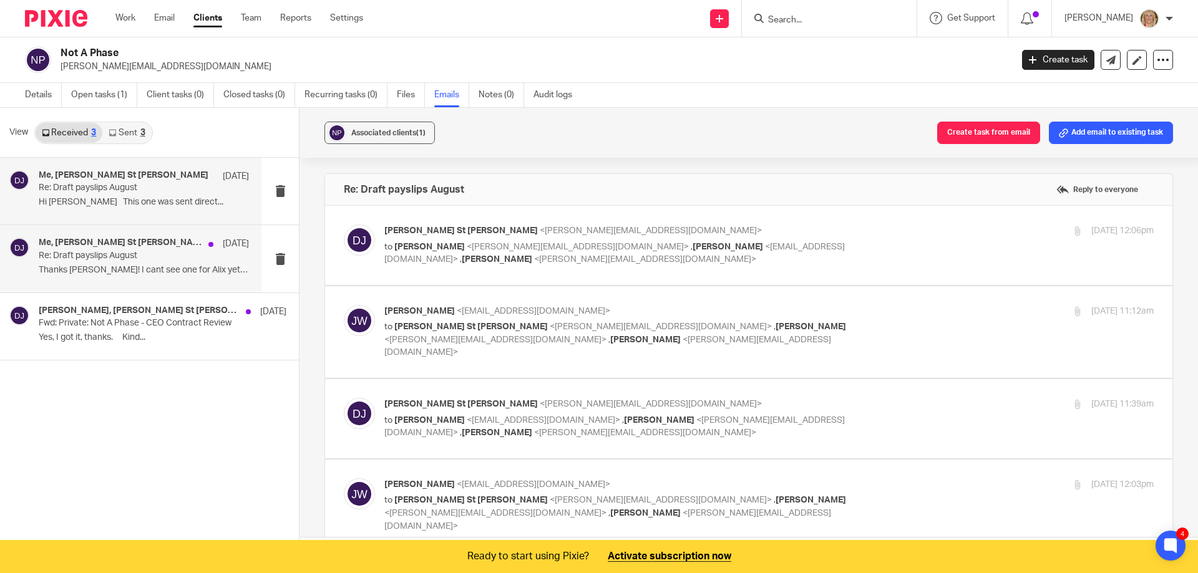
click at [181, 247] on div "Me, Danielle St James 14 Aug" at bounding box center [144, 244] width 210 height 12
click at [198, 182] on div "Me, Danielle St James 14 Aug" at bounding box center [144, 176] width 210 height 12
click at [998, 134] on button "Create task from email" at bounding box center [988, 133] width 103 height 22
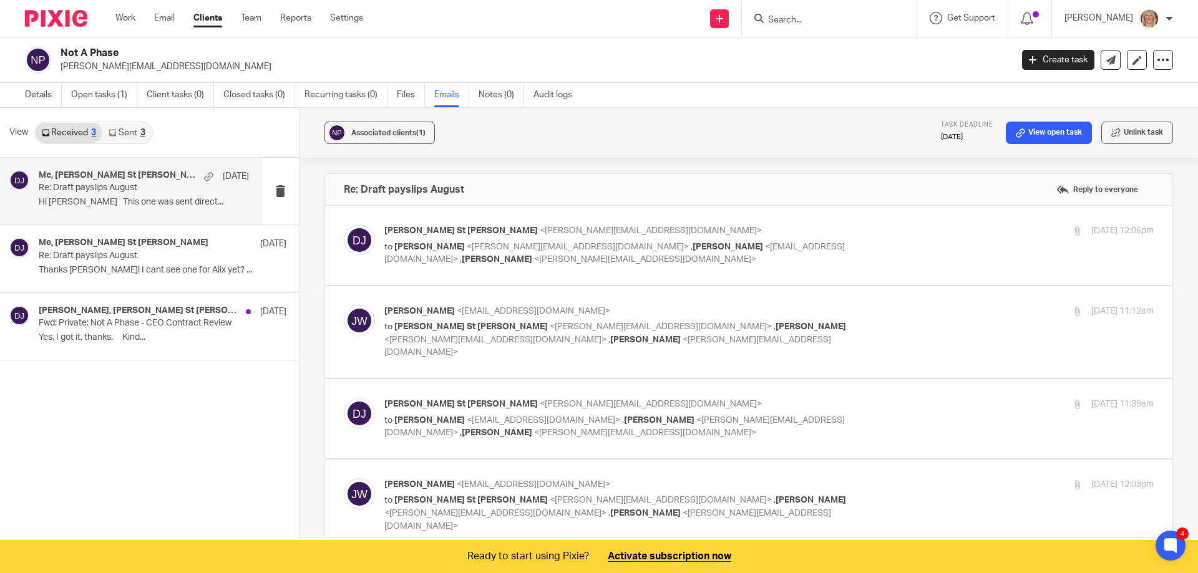
click at [804, 20] on input "Search" at bounding box center [823, 20] width 112 height 11
type input "phas"
click at [103, 97] on link "Open tasks (1)" at bounding box center [104, 95] width 66 height 24
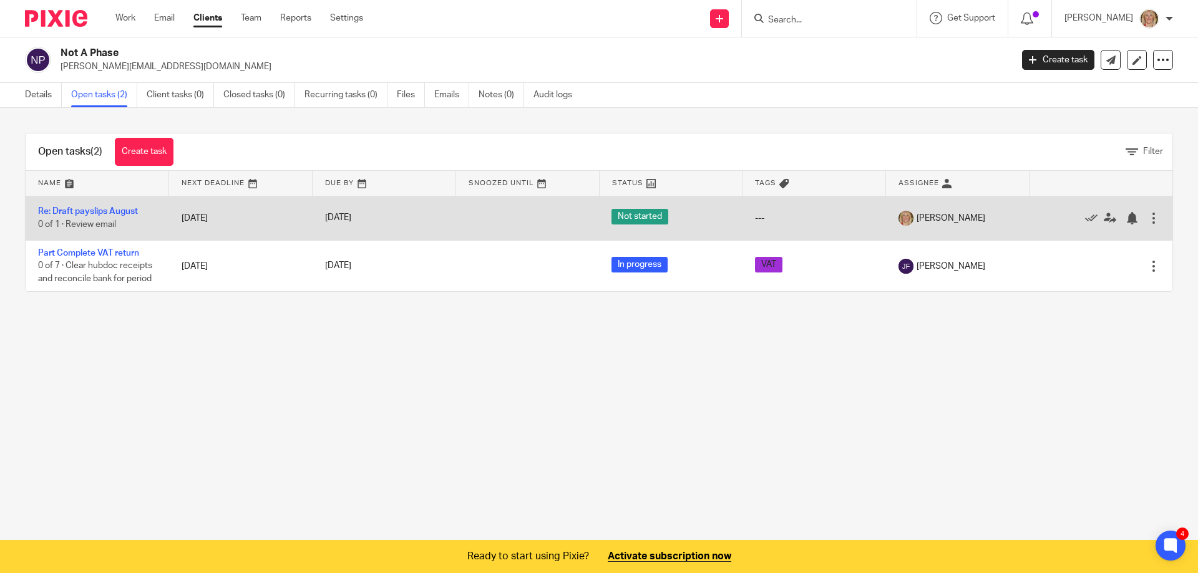
click at [135, 216] on td "Re: Draft payslips August 0 of 1 · Review email" at bounding box center [97, 218] width 143 height 44
click at [112, 211] on link "Re: Draft payslips August" at bounding box center [88, 211] width 100 height 9
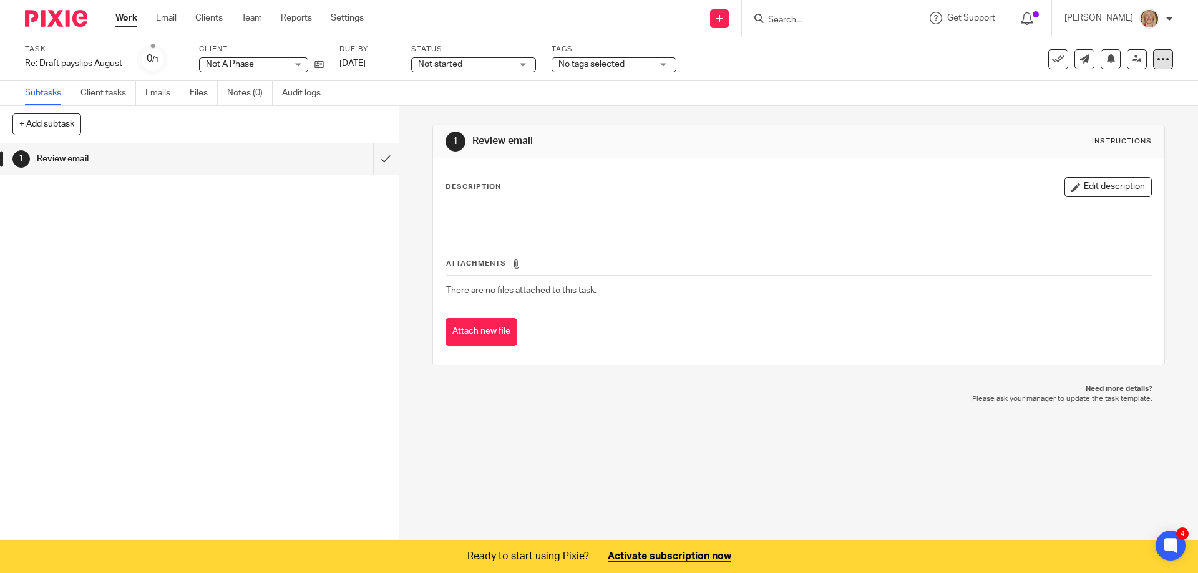
click at [1157, 64] on icon at bounding box center [1163, 59] width 12 height 12
click at [1104, 124] on link "Advanced task editor" at bounding box center [1107, 127] width 82 height 9
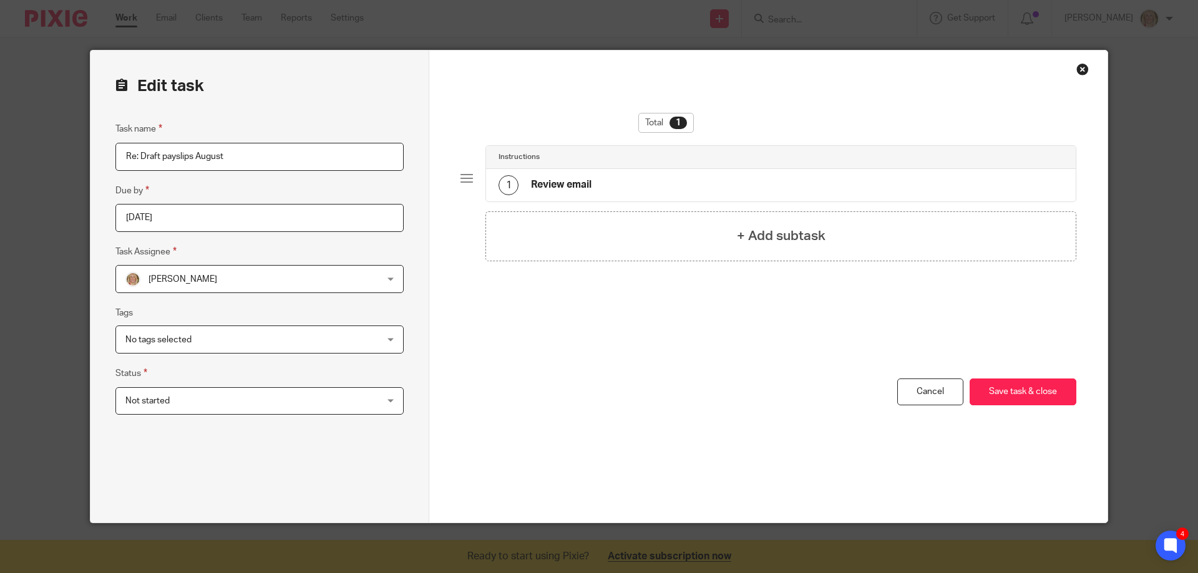
drag, startPoint x: 240, startPoint y: 156, endPoint x: 121, endPoint y: 155, distance: 118.5
click at [121, 155] on input "Re: Draft payslips August" at bounding box center [259, 157] width 288 height 28
type input "send signed contracts x 3 to danielle from mydocsafe"
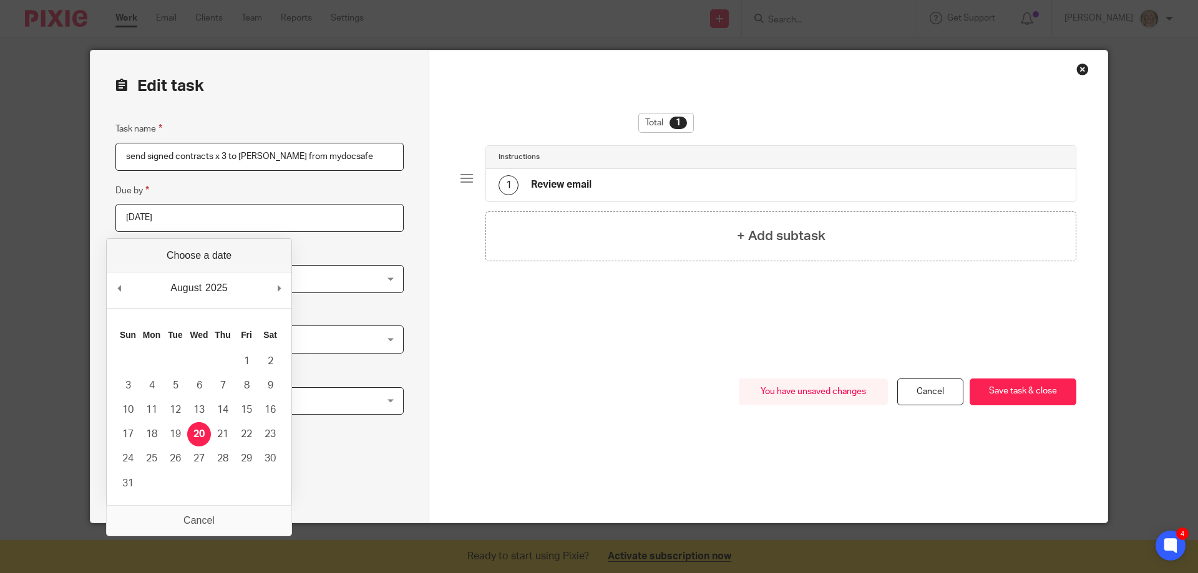
click at [179, 216] on input "2025-08-20" at bounding box center [259, 218] width 288 height 28
type input "2025-08-31"
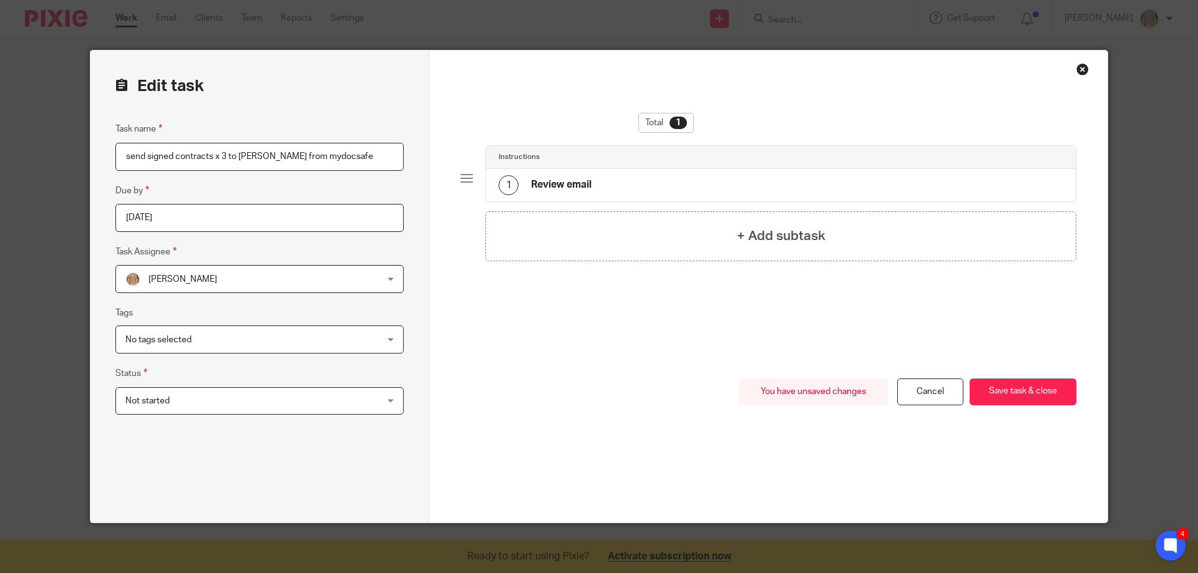
click at [391, 336] on div "No tags selected" at bounding box center [259, 340] width 288 height 28
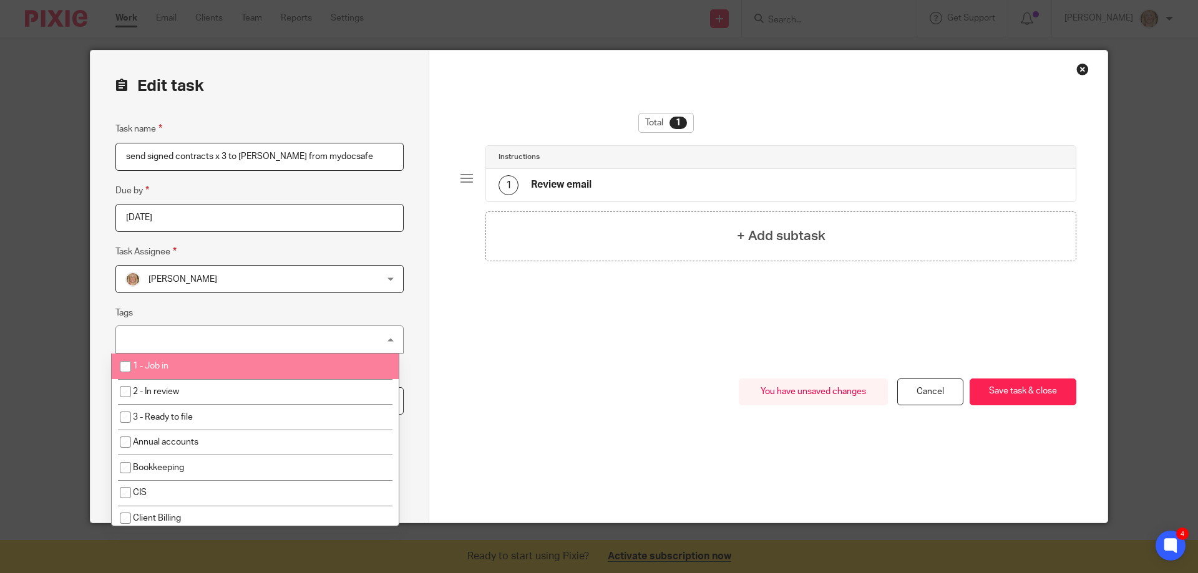
click at [410, 309] on div "Edit task Task name send signed contracts x 3 to danielle from mydocsafe Due by…" at bounding box center [259, 287] width 339 height 472
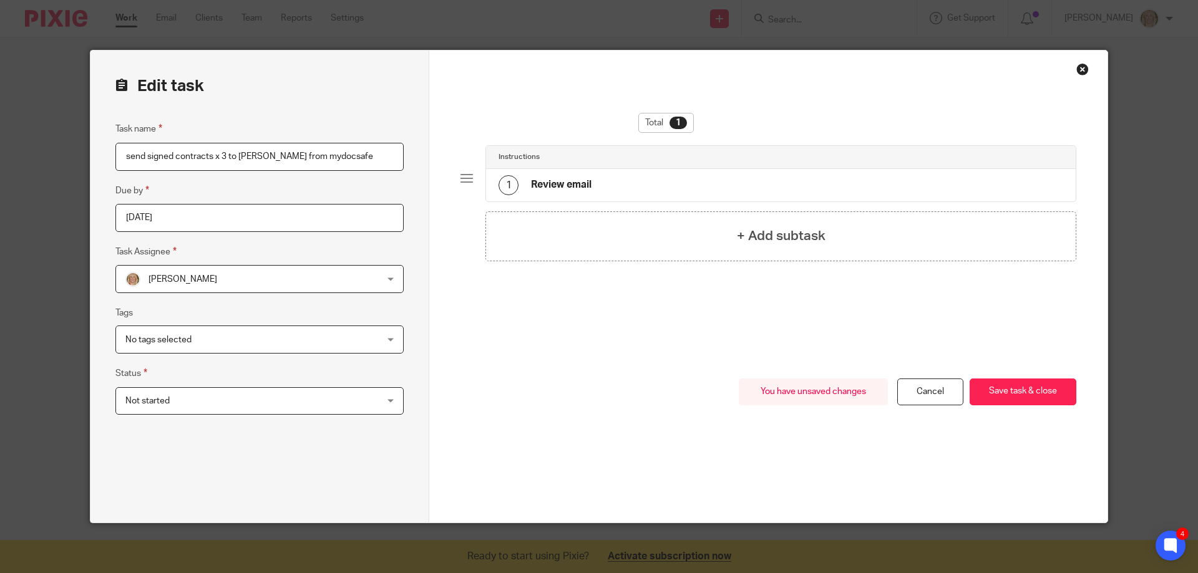
click at [391, 397] on div "Not started Not started" at bounding box center [259, 401] width 288 height 28
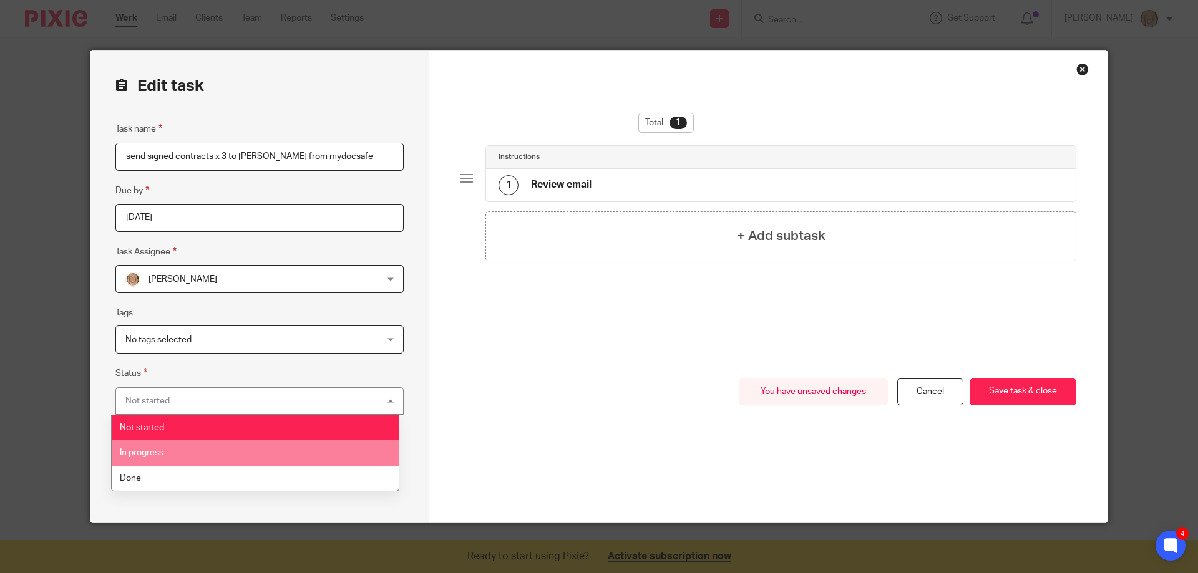
click at [338, 446] on li "In progress" at bounding box center [255, 453] width 287 height 26
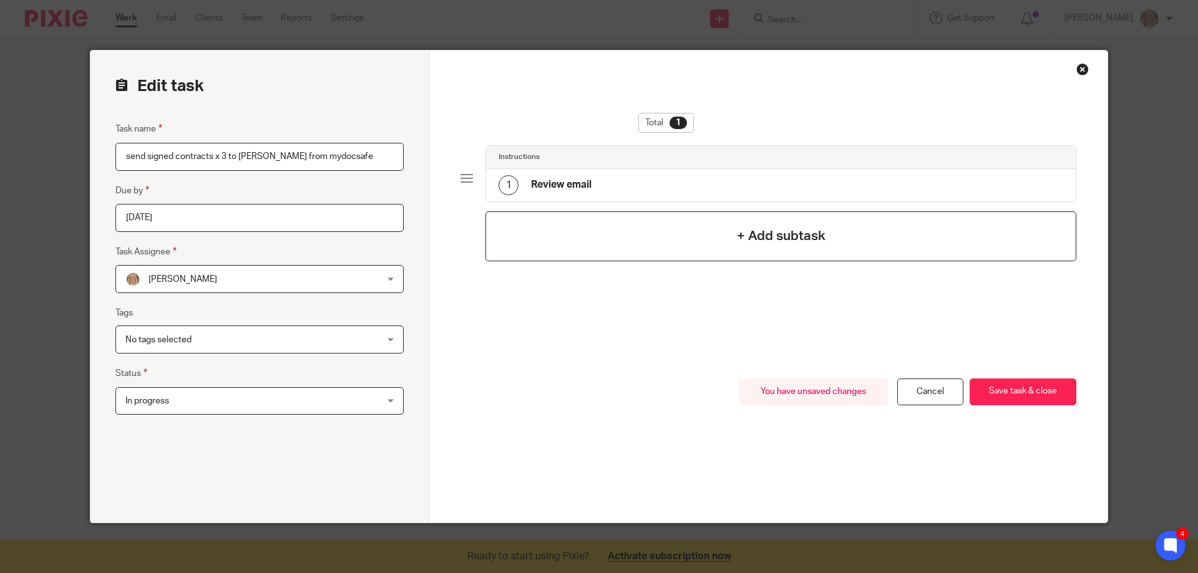
click at [737, 240] on h4 "+ Add subtask" at bounding box center [781, 235] width 89 height 19
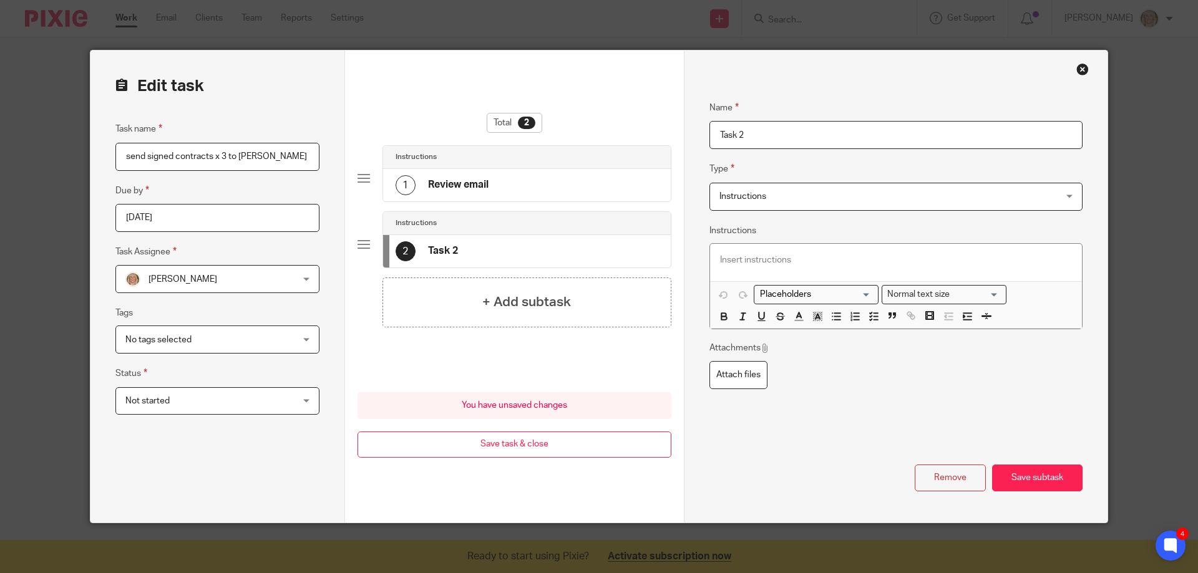
scroll to position [0, 27]
drag, startPoint x: 122, startPoint y: 154, endPoint x: 422, endPoint y: 157, distance: 299.5
click at [422, 157] on form "Edit task Task name send signed contracts x 3 to danielle from mydocsafe Due by…" at bounding box center [598, 287] width 1017 height 472
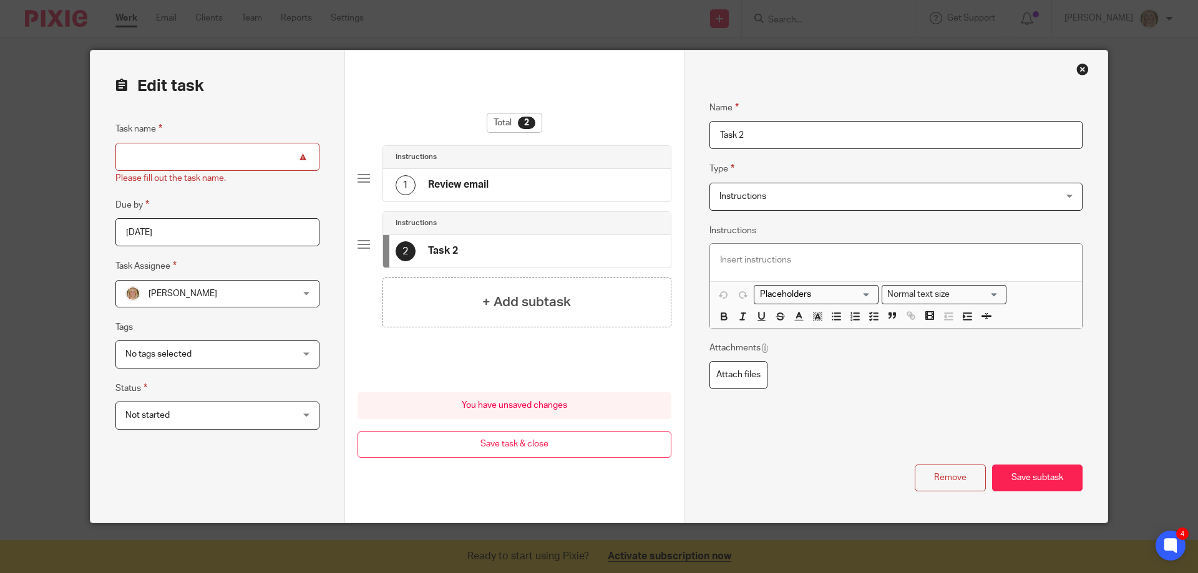
click at [709, 135] on input "Task 2" at bounding box center [895, 135] width 373 height 28
click at [716, 135] on input "Task 2" at bounding box center [895, 135] width 373 height 28
paste input "send signed contracts x 3 to danielle from mydocsafe"
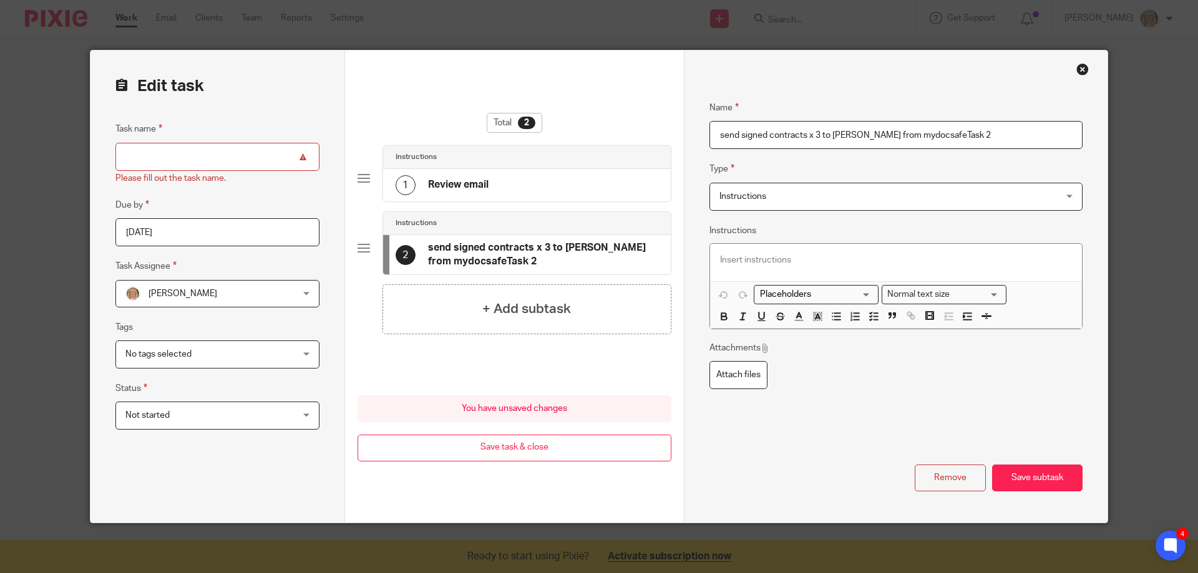
type input "send signed contracts x 3 to [PERSON_NAME] from mydocsafeTask 2"
click at [170, 152] on input "Task name" at bounding box center [217, 157] width 204 height 28
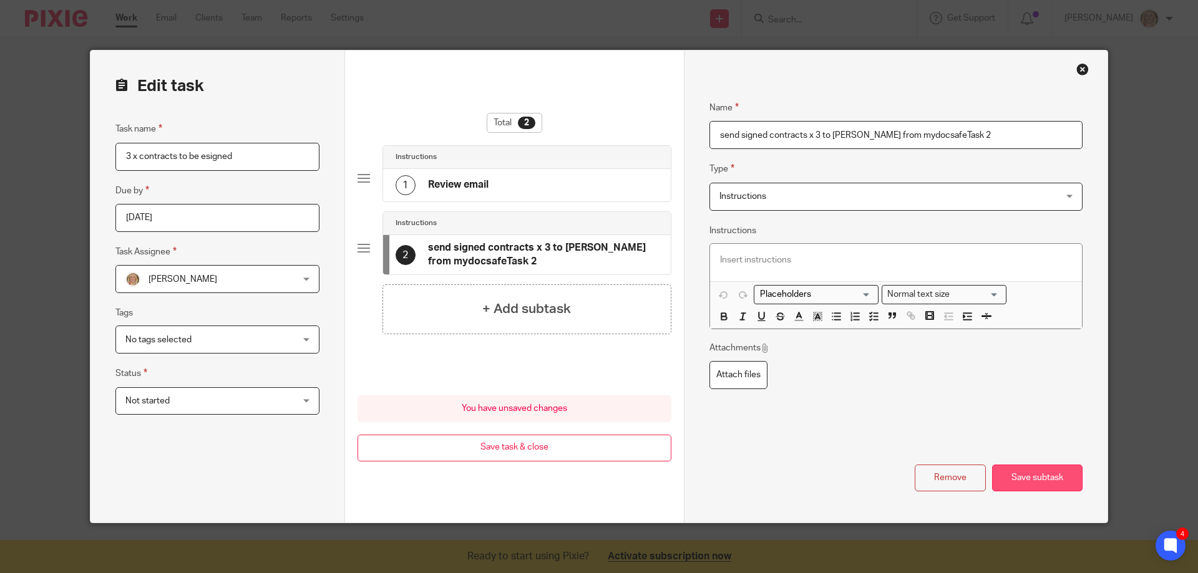
type input "3 x contracts to be esigned"
click at [1034, 481] on button "Save subtask" at bounding box center [1037, 478] width 90 height 27
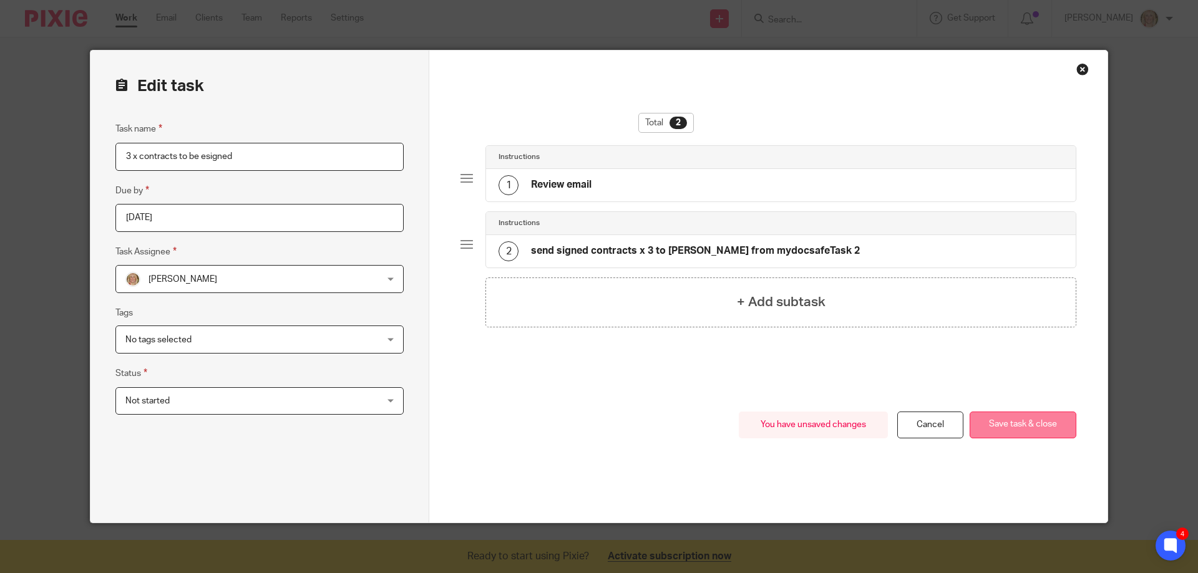
click at [1029, 430] on button "Save task & close" at bounding box center [1023, 425] width 107 height 27
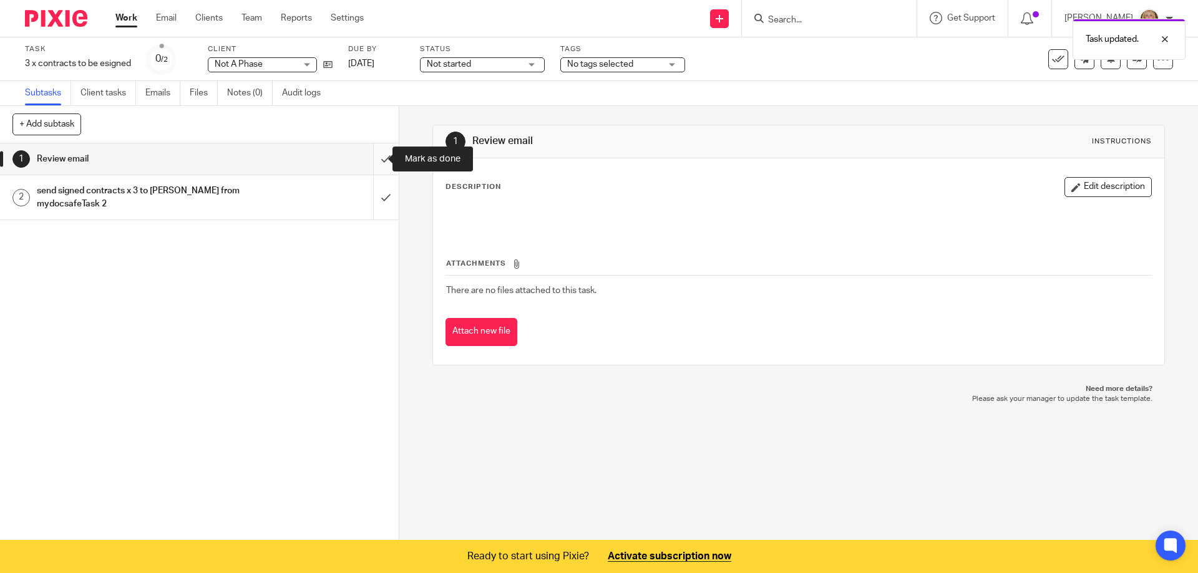
click at [374, 157] on input "submit" at bounding box center [199, 158] width 399 height 31
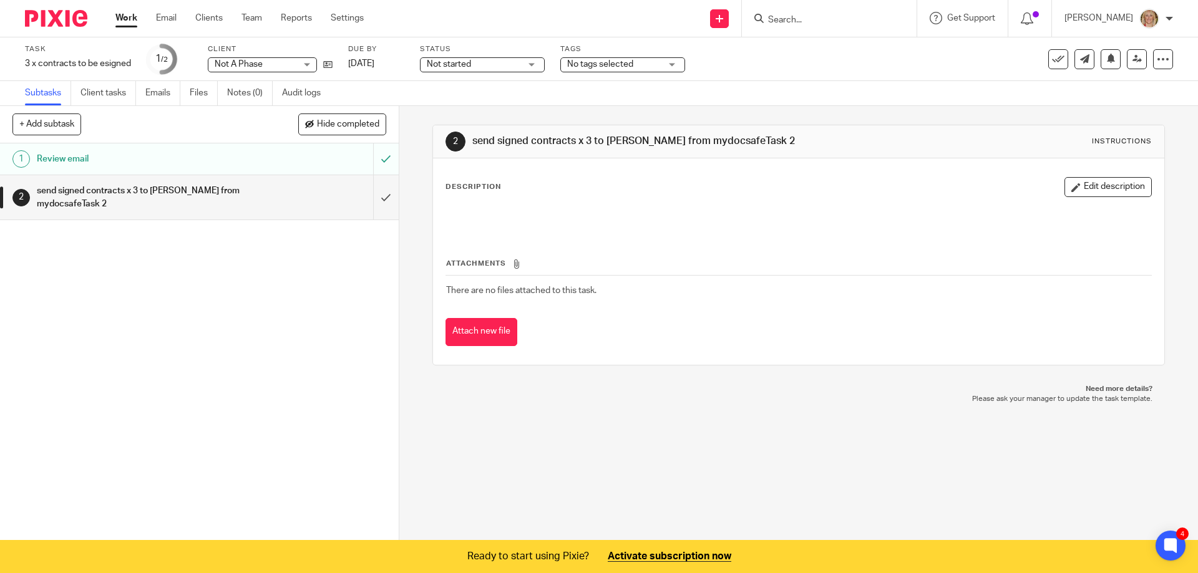
drag, startPoint x: 1195, startPoint y: 2, endPoint x: 1102, endPoint y: 251, distance: 266.1
click at [1019, 478] on div "2 send signed contracts x 3 to [PERSON_NAME] from mydocsafeTask 2 Instructions …" at bounding box center [798, 324] width 799 height 436
